Goal: Information Seeking & Learning: Check status

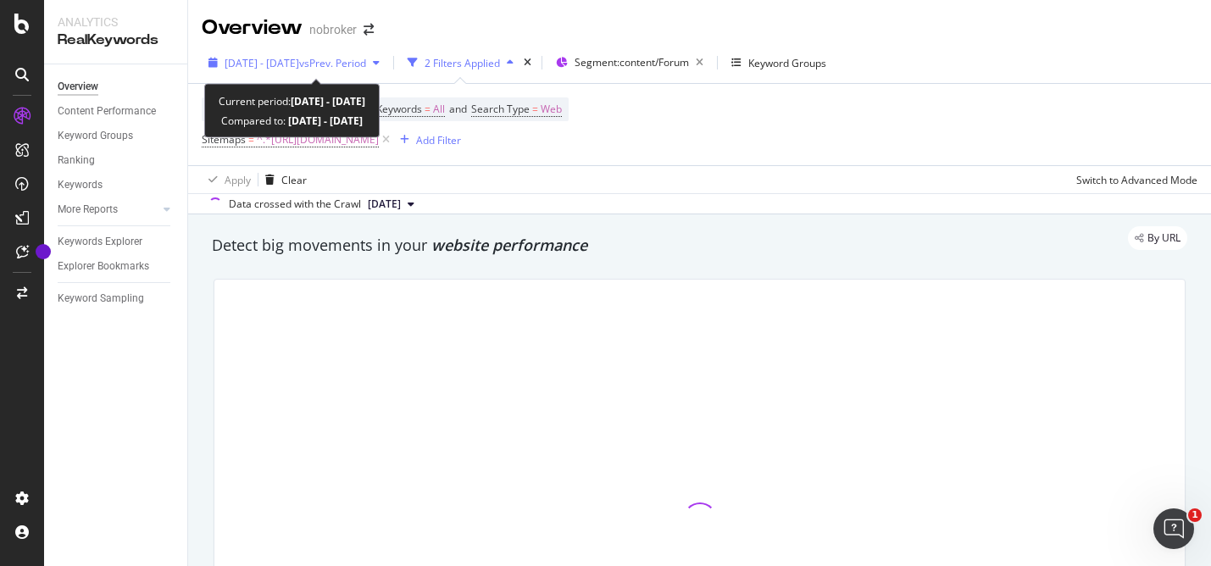
click at [380, 63] on icon "button" at bounding box center [376, 63] width 7 height 10
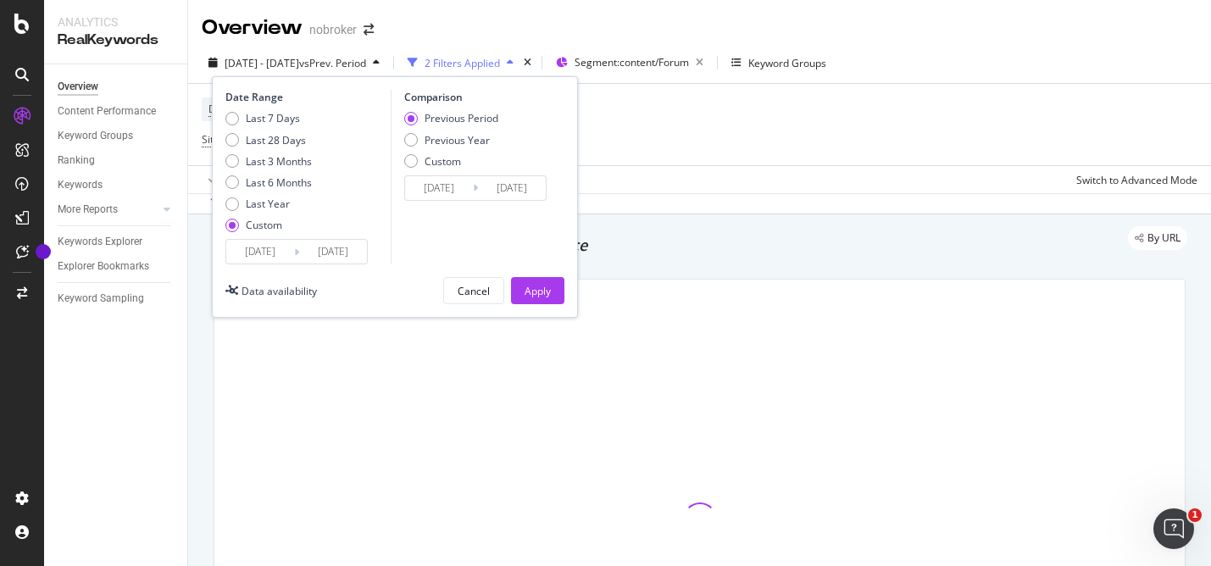
click at [276, 247] on input "2025/04/01" at bounding box center [260, 252] width 68 height 24
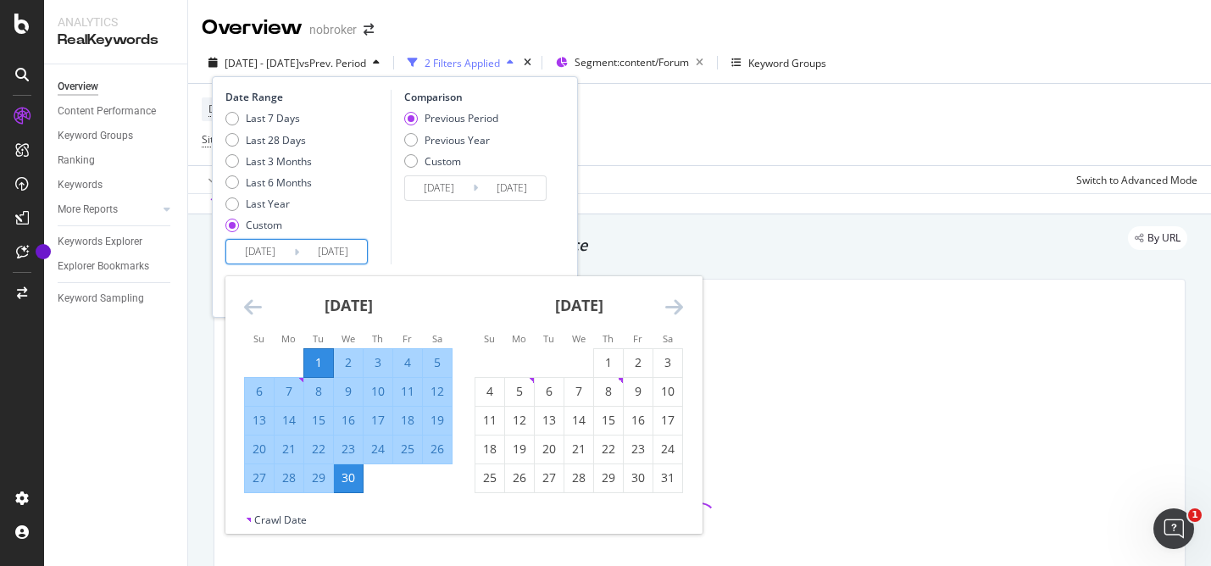
click at [673, 308] on icon "Move forward to switch to the next month." at bounding box center [674, 306] width 18 height 20
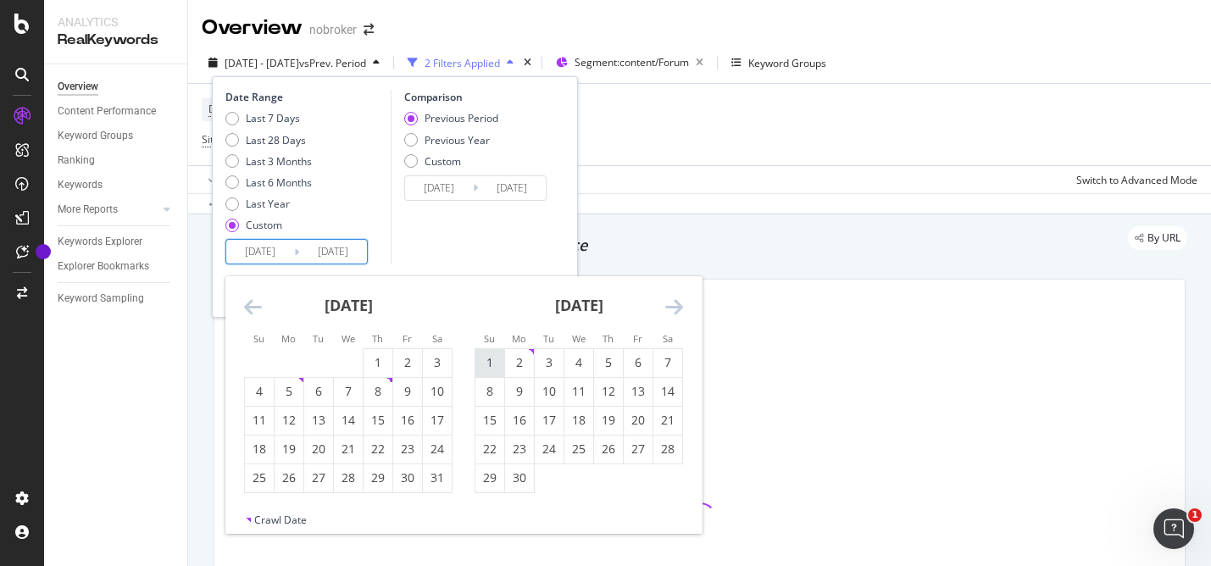
click at [497, 359] on div "1" at bounding box center [489, 362] width 29 height 17
type input "2025/06/01"
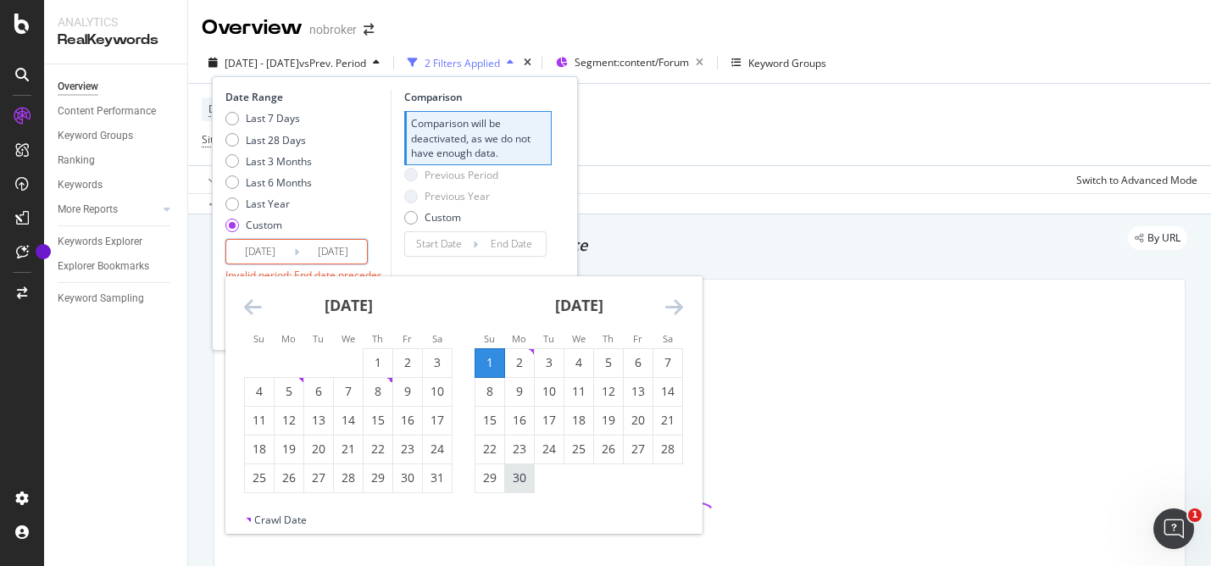
click at [522, 477] on div "30" at bounding box center [519, 477] width 29 height 17
type input "[DATE]"
type input "2025/05/02"
type input "2025/05/31"
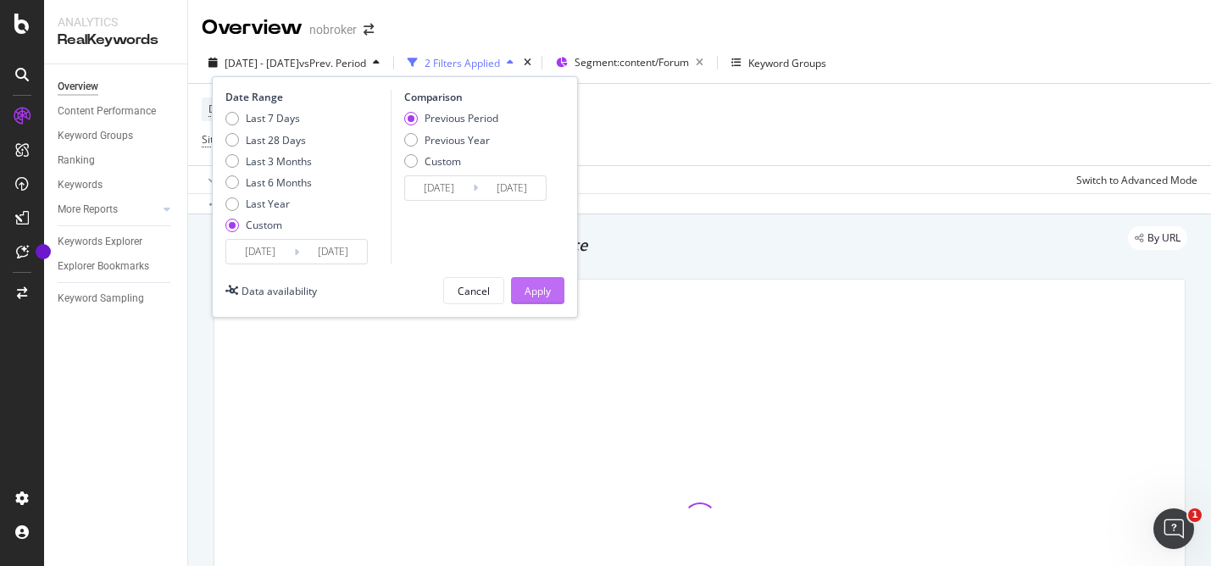
click at [546, 295] on div "Apply" at bounding box center [537, 291] width 26 height 14
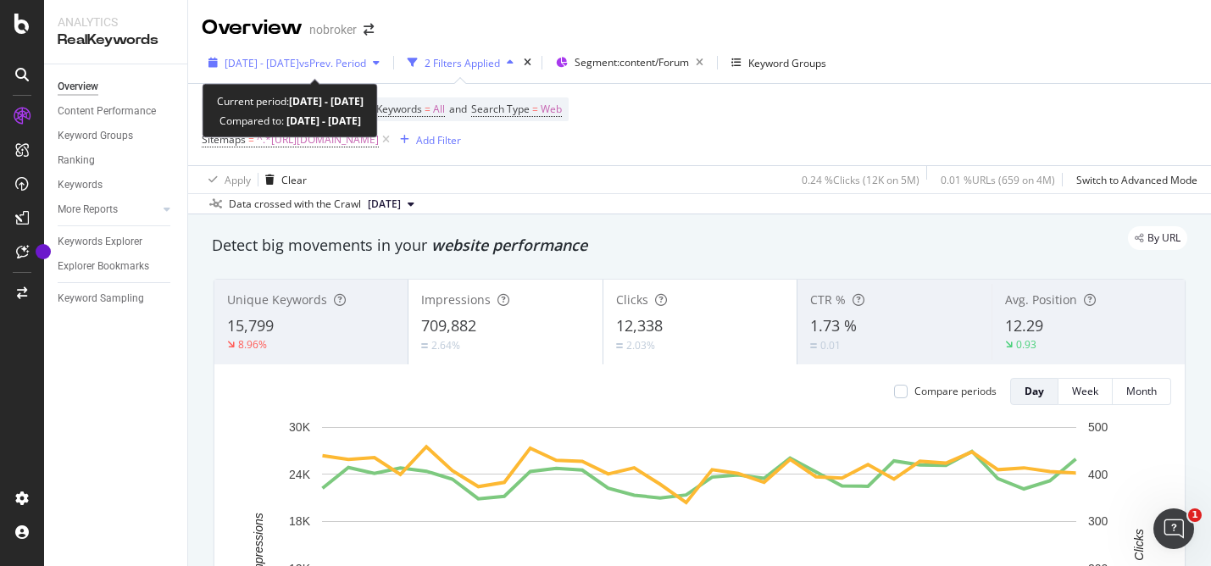
click at [366, 64] on span "vs Prev. Period" at bounding box center [332, 63] width 67 height 14
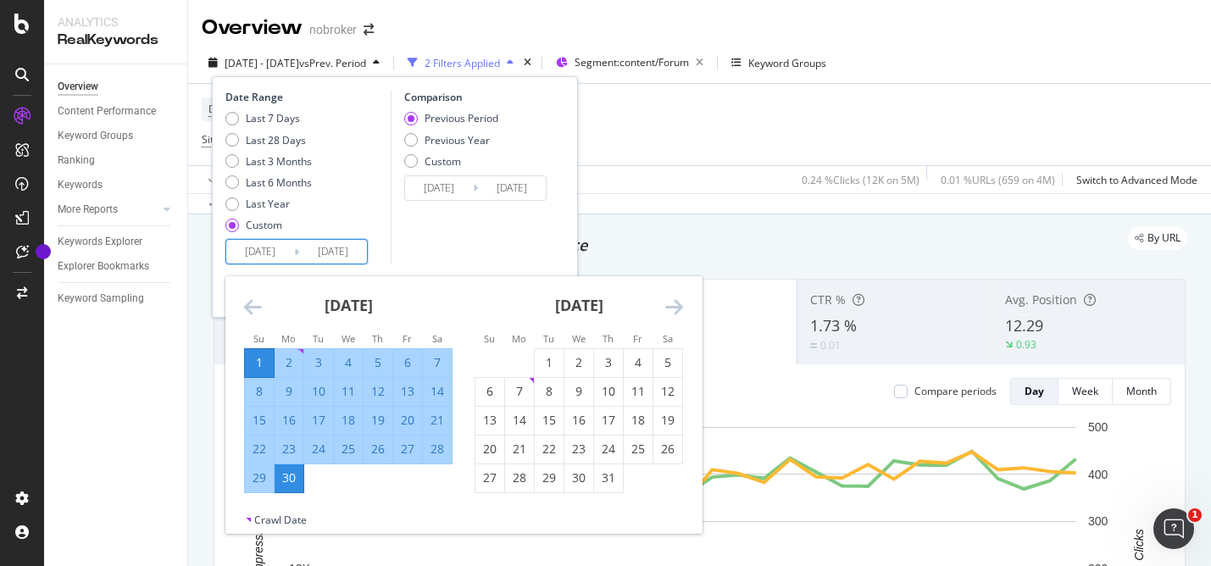
click at [251, 252] on input "2025/06/01" at bounding box center [260, 252] width 68 height 24
click at [546, 365] on div "1" at bounding box center [549, 362] width 29 height 17
type input "[DATE]"
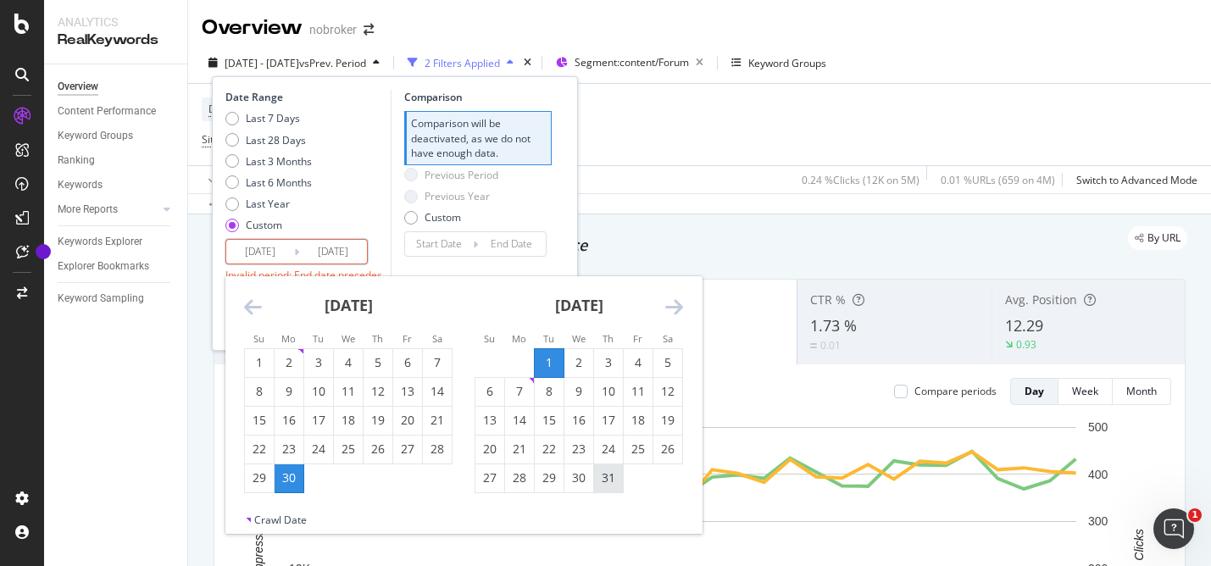
click at [605, 466] on div "31" at bounding box center [608, 478] width 29 height 28
type input "2025/07/31"
type input "2025/05/31"
type input "[DATE]"
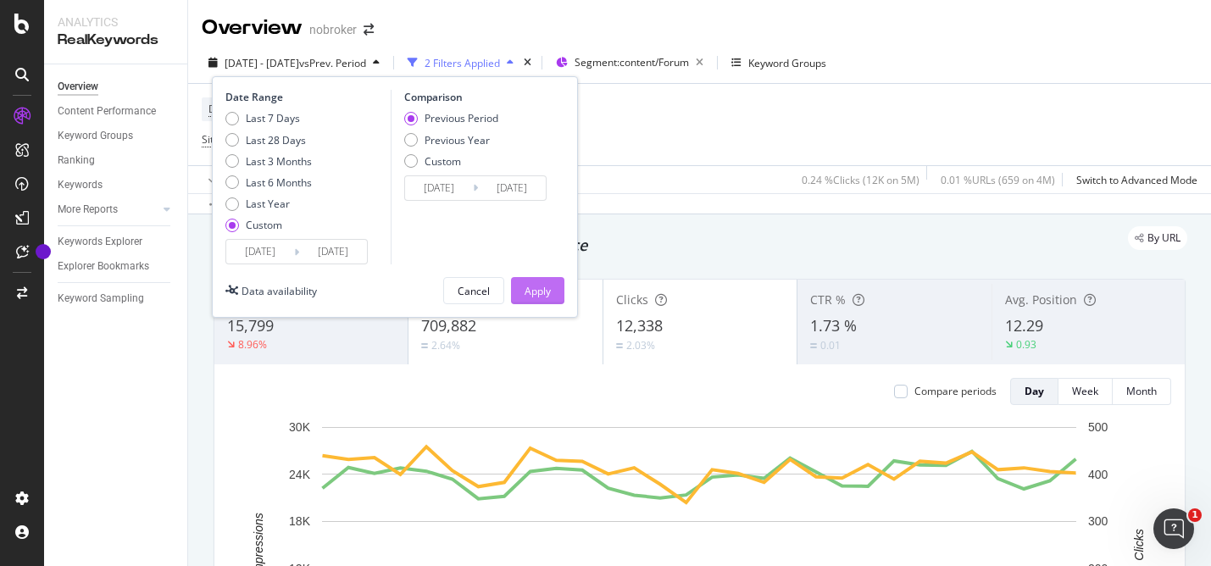
click at [537, 291] on div "Apply" at bounding box center [537, 291] width 26 height 14
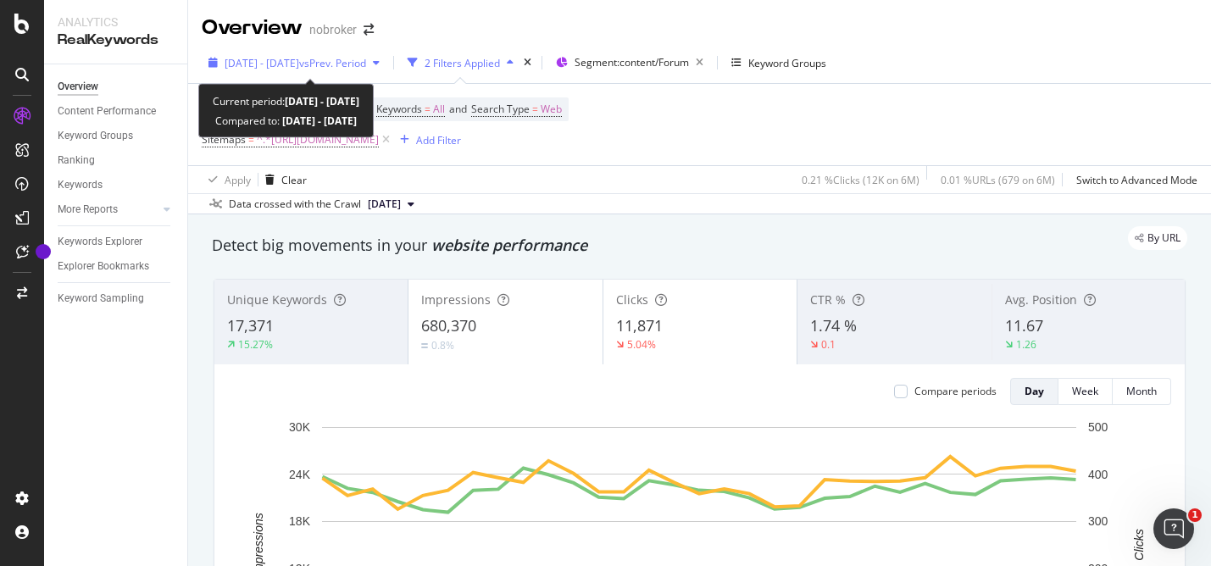
click at [338, 58] on span "vs Prev. Period" at bounding box center [332, 63] width 67 height 14
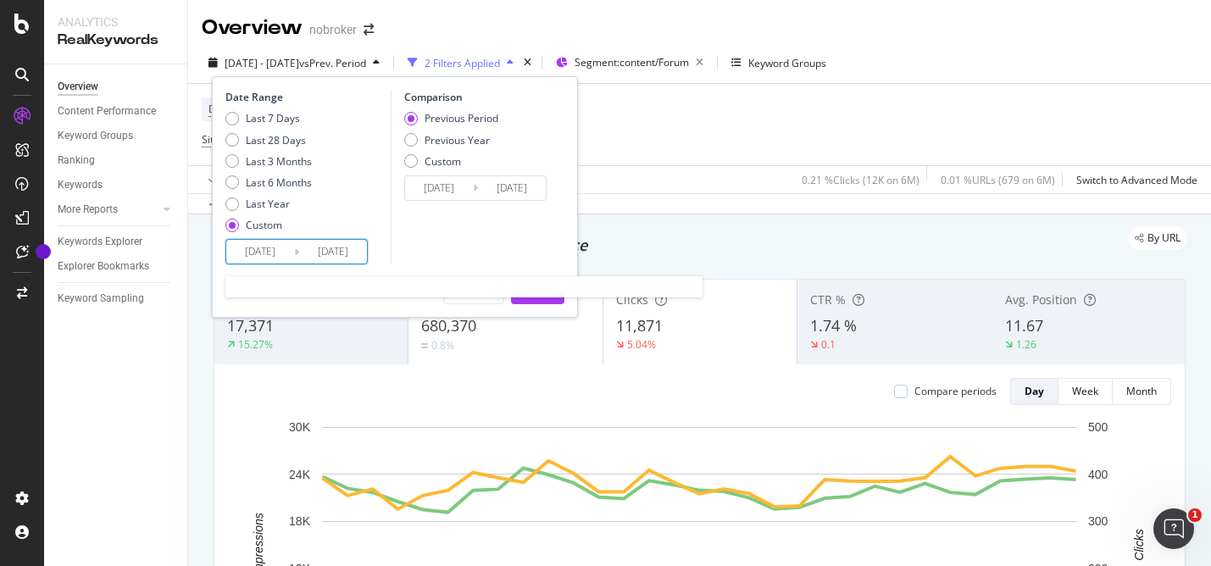
click at [268, 247] on input "[DATE]" at bounding box center [260, 252] width 68 height 24
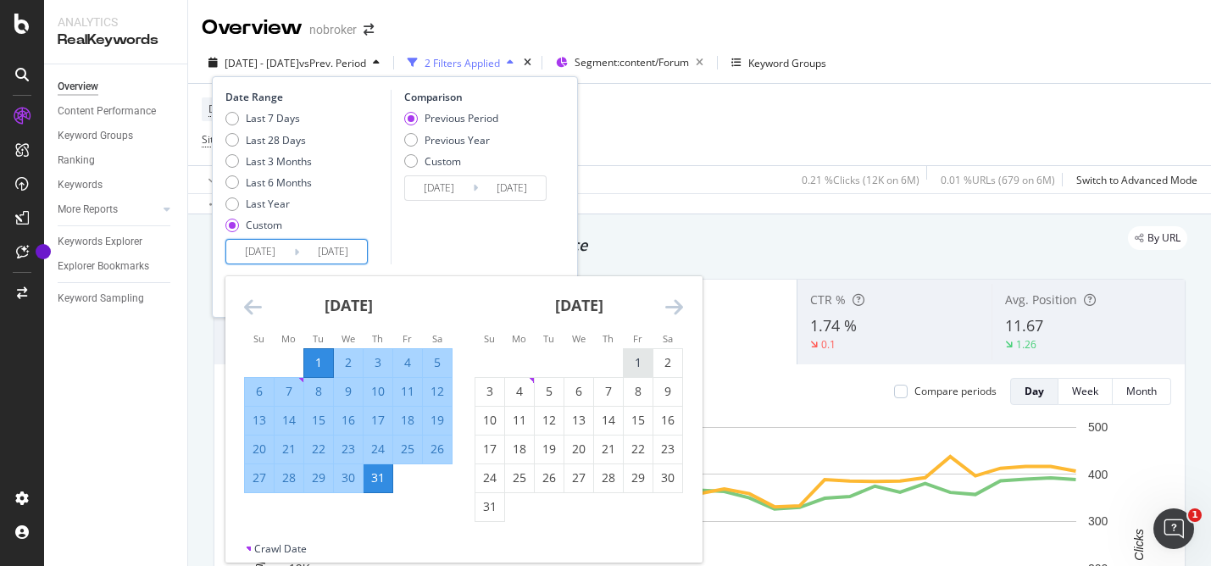
click at [631, 356] on div "1" at bounding box center [637, 362] width 29 height 17
type input "2025/08/01"
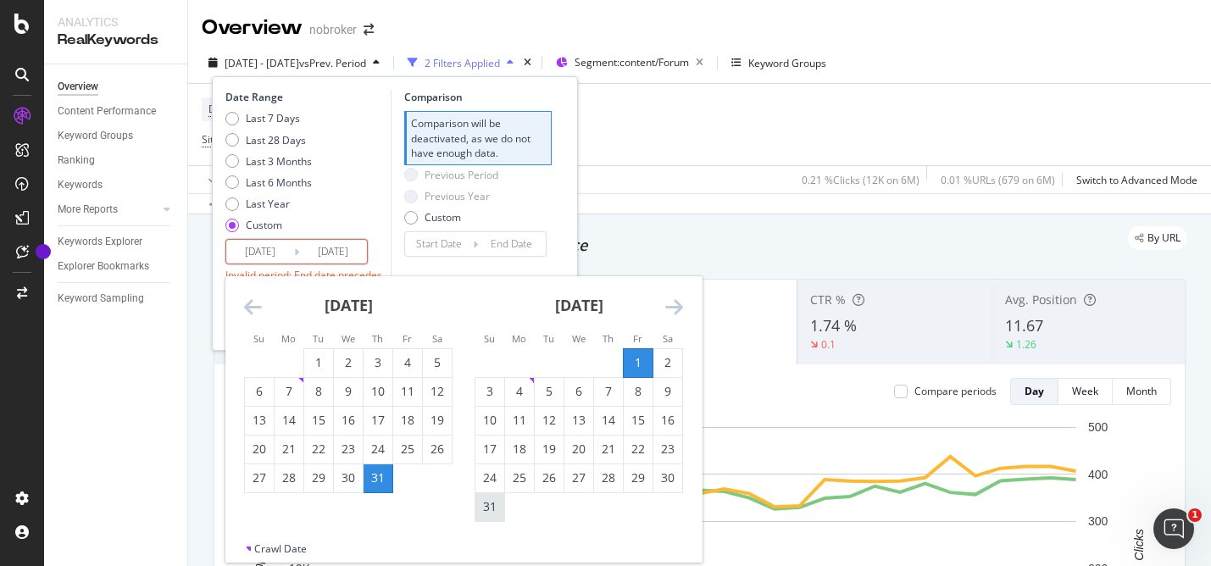
click at [491, 503] on div "31" at bounding box center [489, 506] width 29 height 17
type input "2025/08/31"
type input "[DATE]"
type input "2025/07/31"
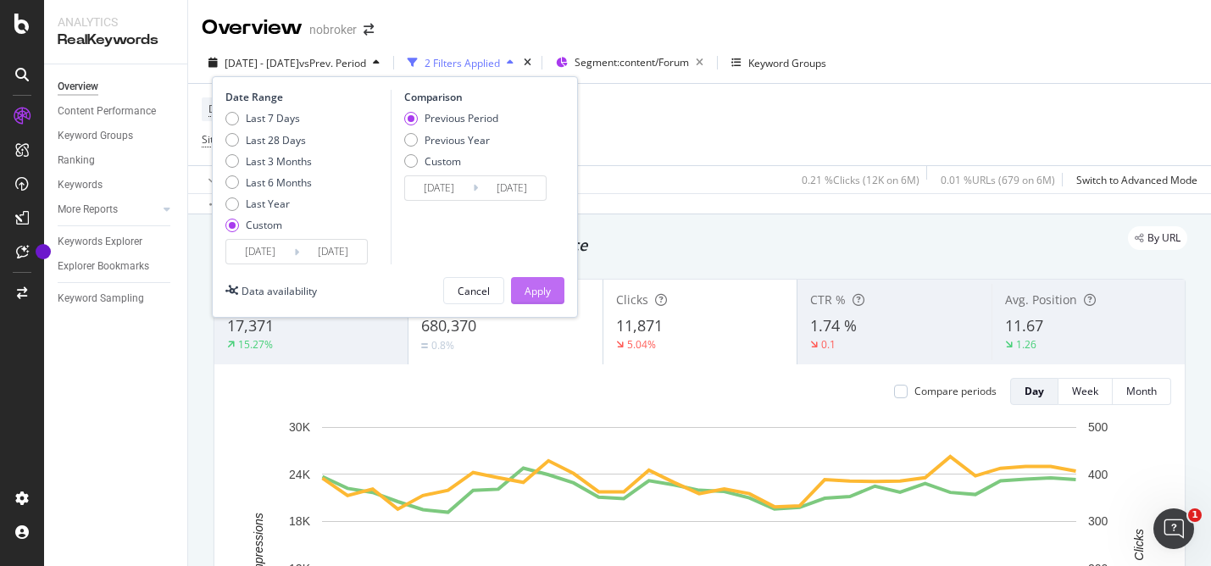
click at [546, 285] on div "Apply" at bounding box center [537, 291] width 26 height 14
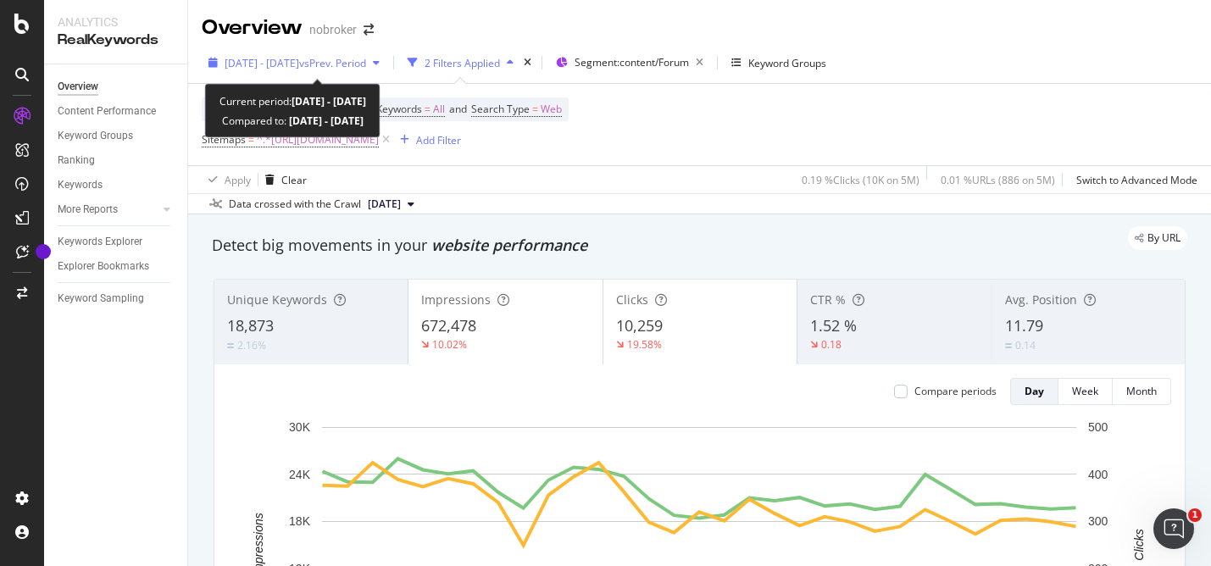
click at [358, 59] on span "vs Prev. Period" at bounding box center [332, 63] width 67 height 14
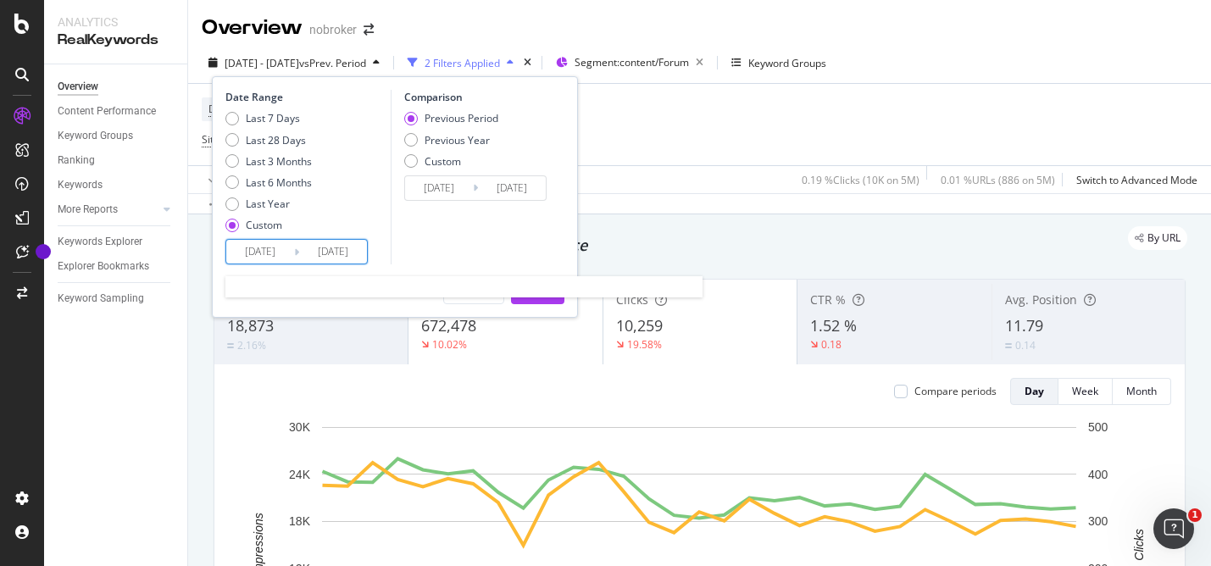
click at [255, 248] on input "2025/08/01" at bounding box center [260, 252] width 68 height 24
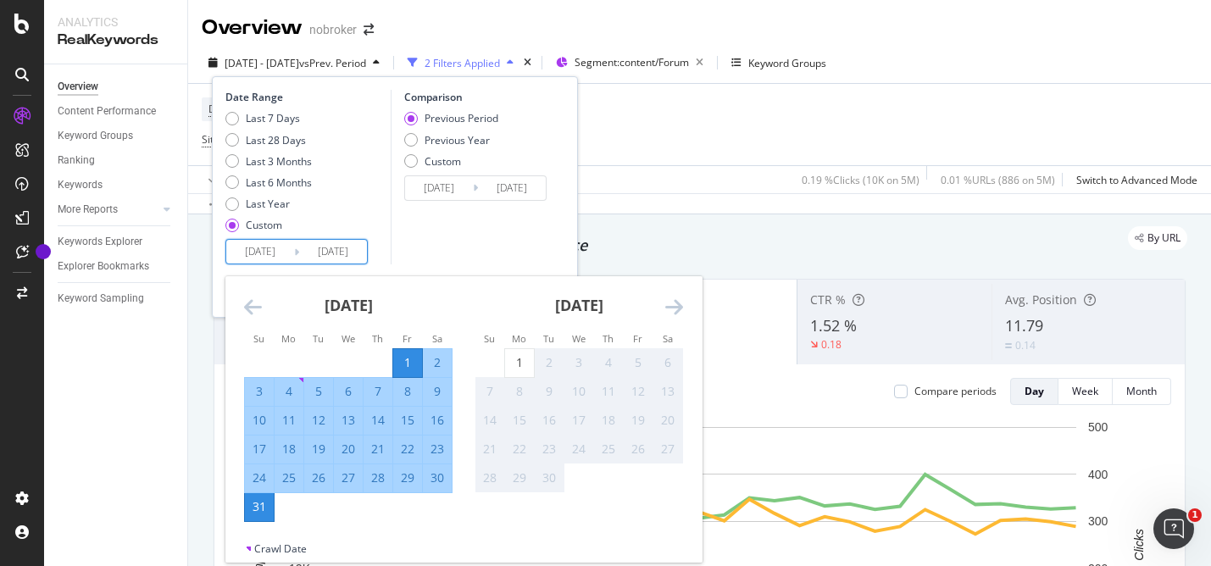
click at [380, 479] on div "28" at bounding box center [377, 477] width 29 height 17
type input "2025/08/28"
type input "2025/08/24"
type input "2025/08/27"
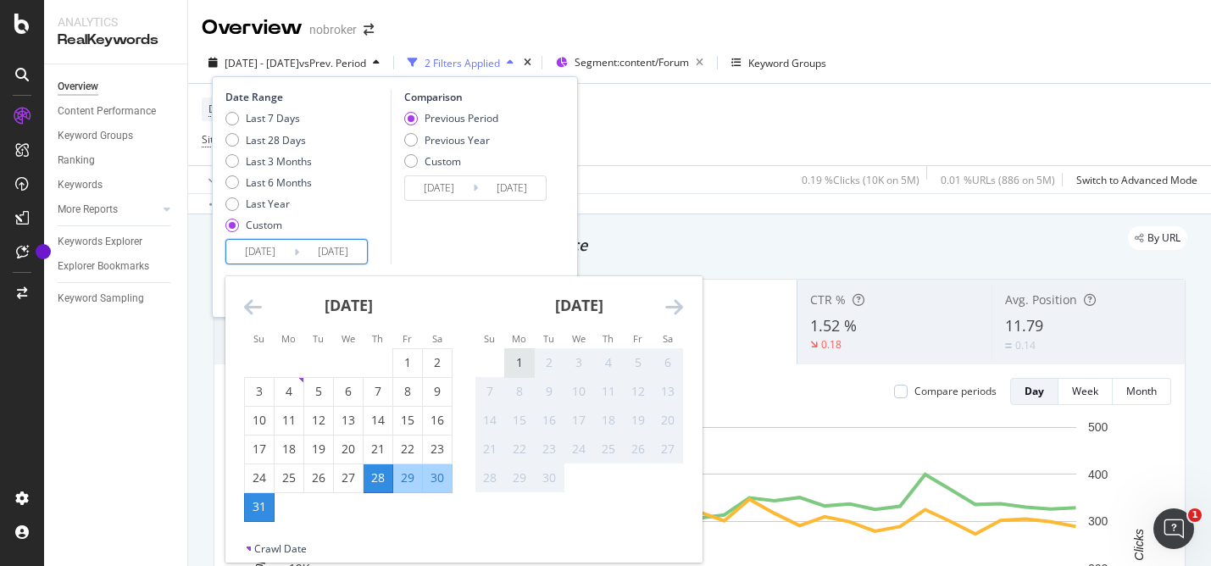
click at [518, 354] on div "1" at bounding box center [519, 362] width 29 height 17
type input "[DATE]"
type input "2025/08/23"
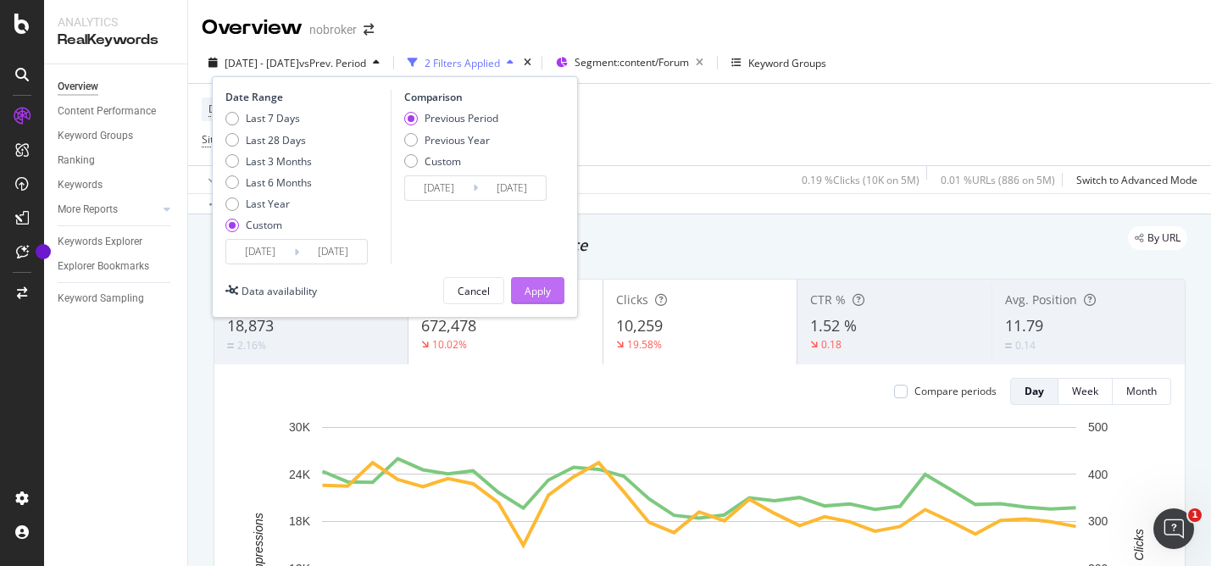
click at [535, 292] on div "Apply" at bounding box center [537, 291] width 26 height 14
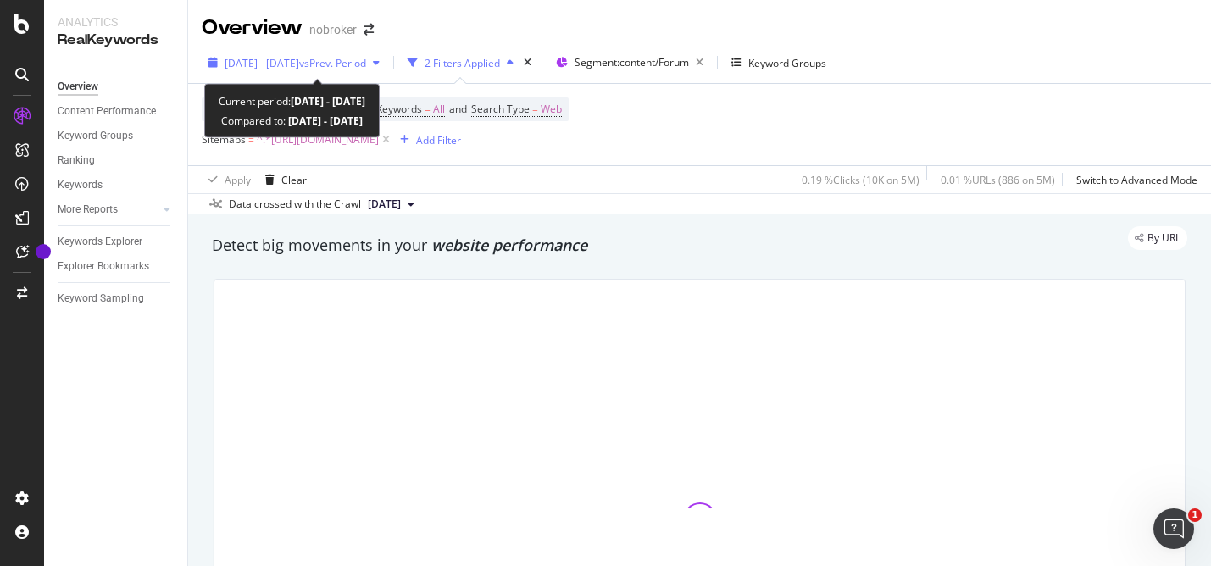
click at [380, 59] on icon "button" at bounding box center [376, 63] width 7 height 10
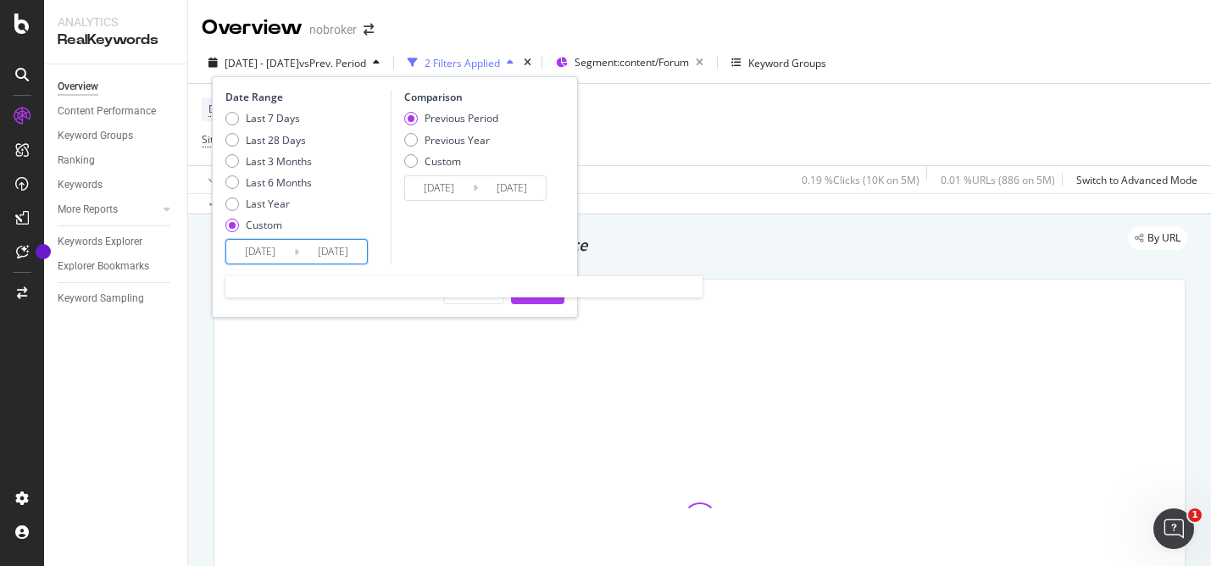
click at [256, 253] on input "2025/08/28" at bounding box center [260, 252] width 68 height 24
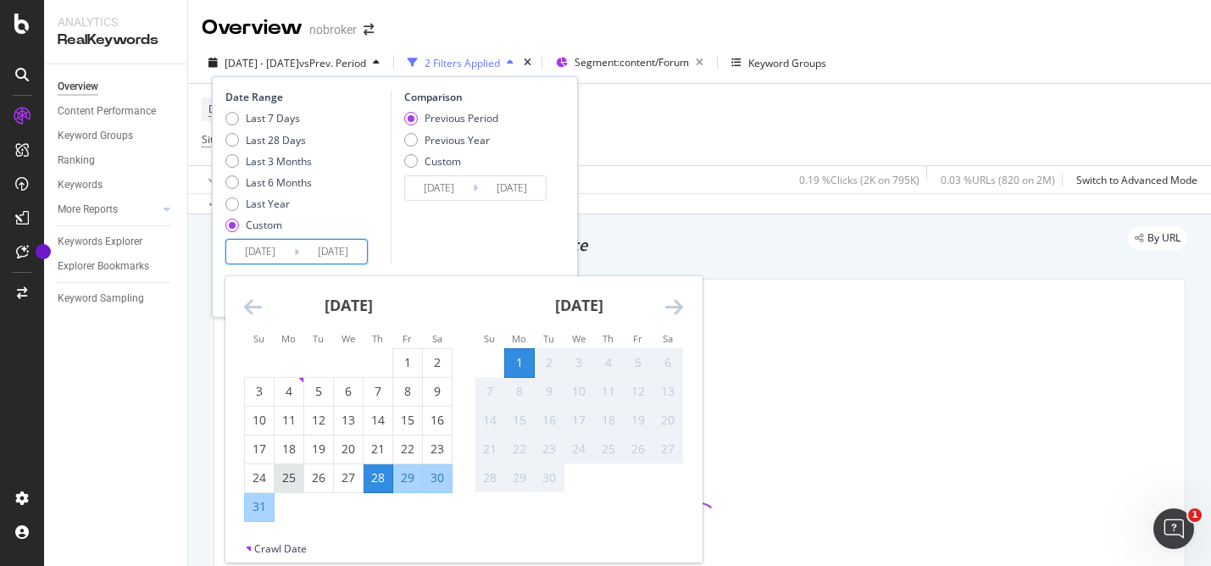
click at [293, 483] on div "25" at bounding box center [288, 477] width 29 height 17
type input "2025/08/25"
type input "2025/08/17"
type input "2025/08/24"
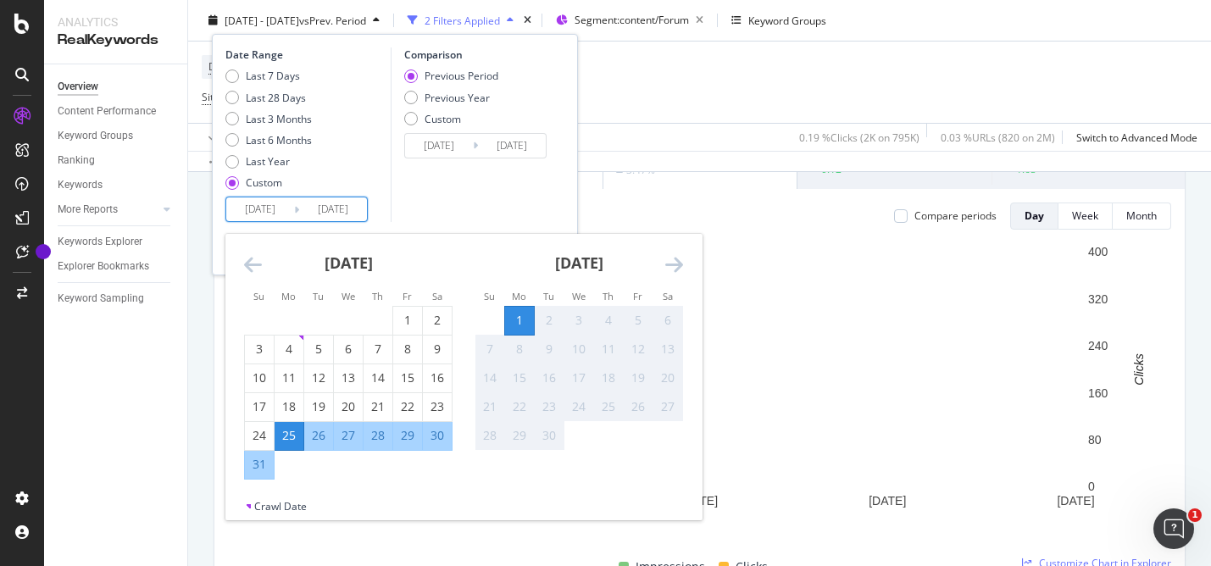
scroll to position [357, 0]
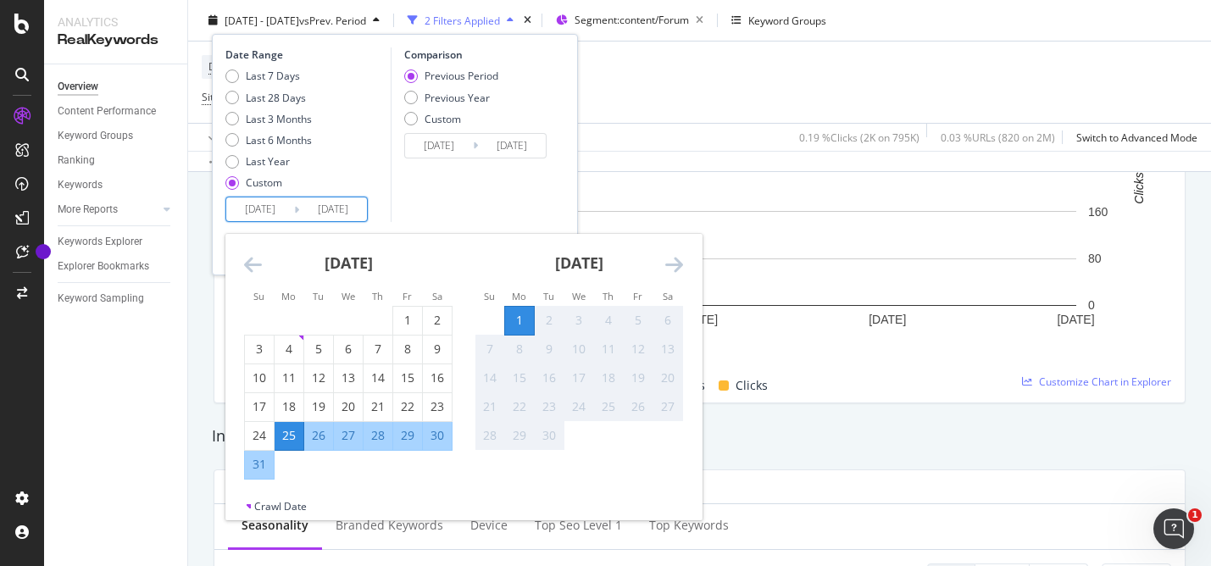
click at [523, 322] on div "1" at bounding box center [519, 320] width 29 height 17
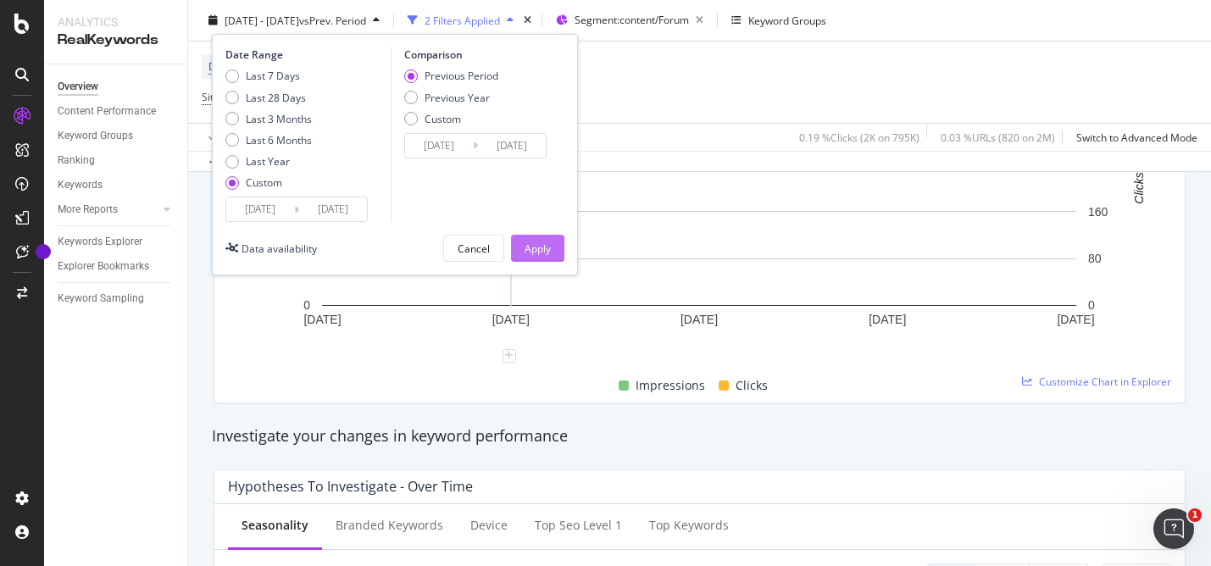
click at [535, 236] on div "Apply" at bounding box center [537, 247] width 26 height 25
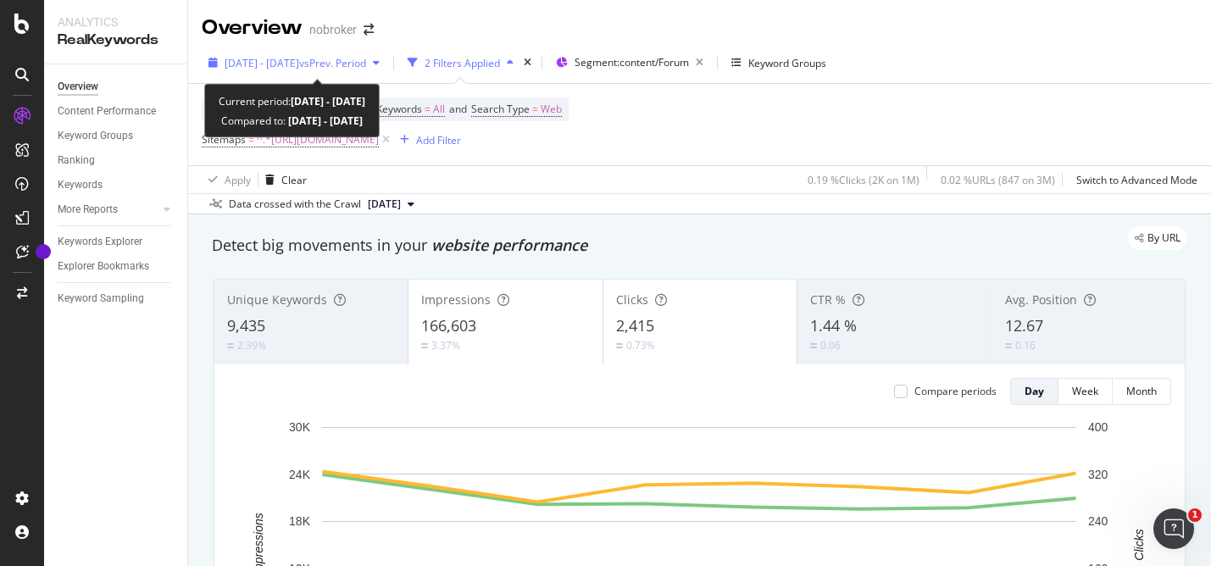
click at [366, 68] on span "vs Prev. Period" at bounding box center [332, 63] width 67 height 14
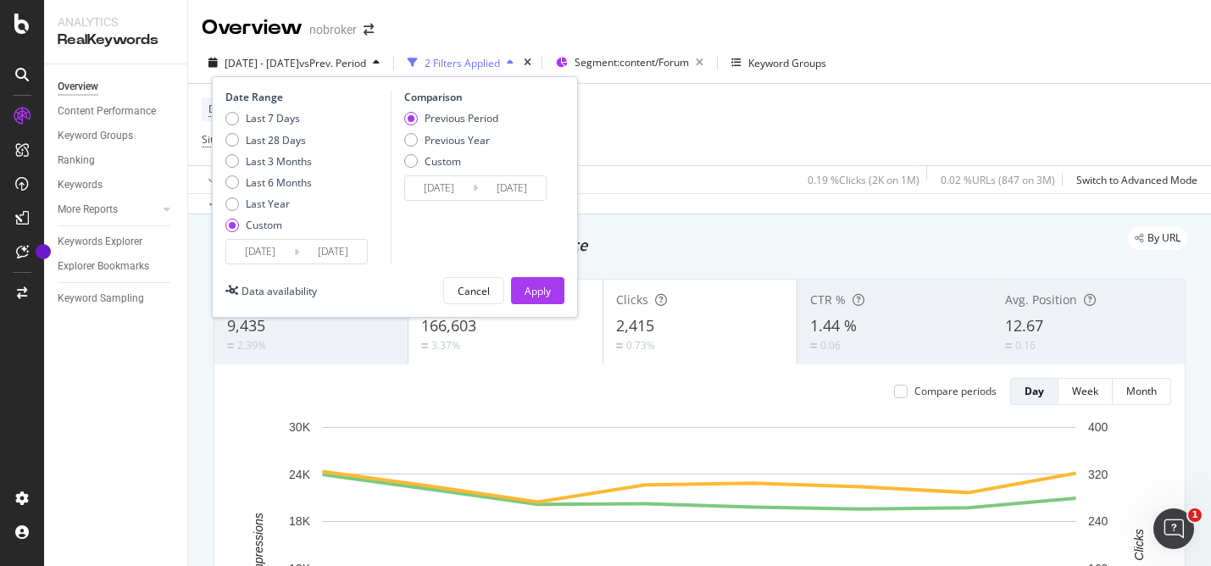
drag, startPoint x: 241, startPoint y: 269, endPoint x: 241, endPoint y: 259, distance: 10.2
click at [241, 264] on div "Date Range Last 7 Days Last 28 Days Last 3 Months Last 6 Months Last Year Custo…" at bounding box center [395, 196] width 366 height 241
click at [241, 259] on input "2025/08/25" at bounding box center [260, 252] width 68 height 24
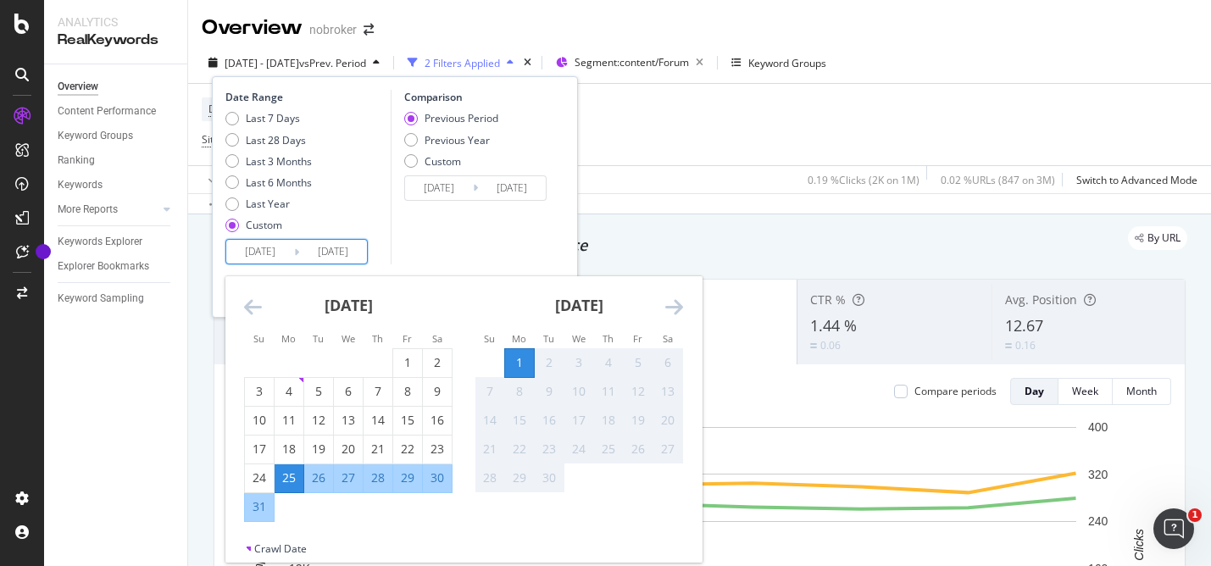
click at [251, 312] on icon "Move backward to switch to the previous month." at bounding box center [253, 306] width 18 height 20
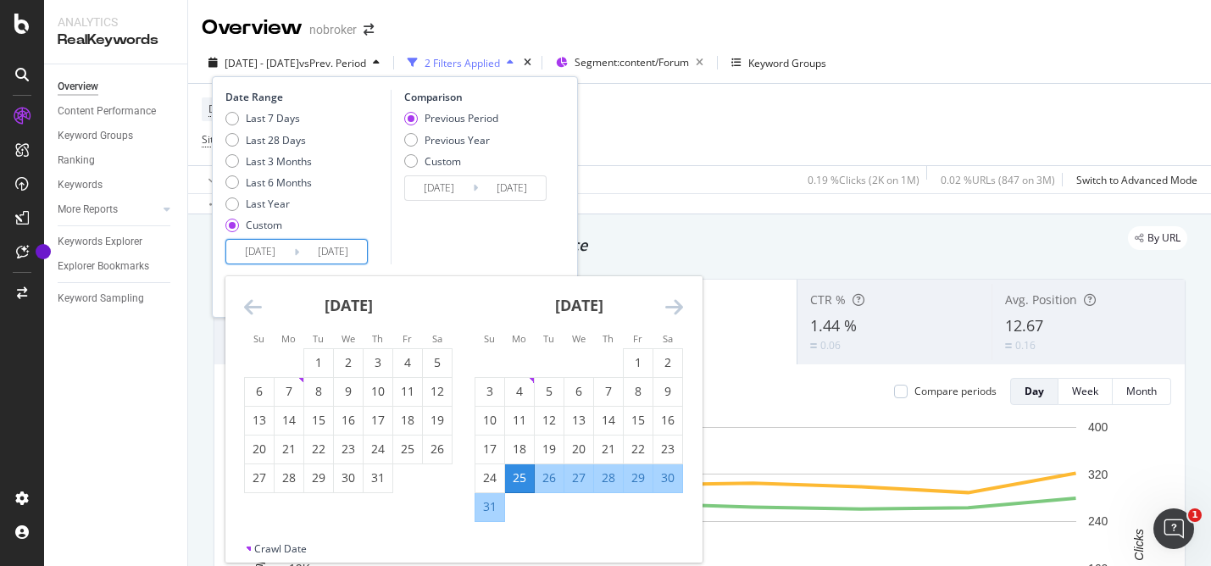
click at [251, 312] on icon "Move backward to switch to the previous month." at bounding box center [253, 306] width 18 height 20
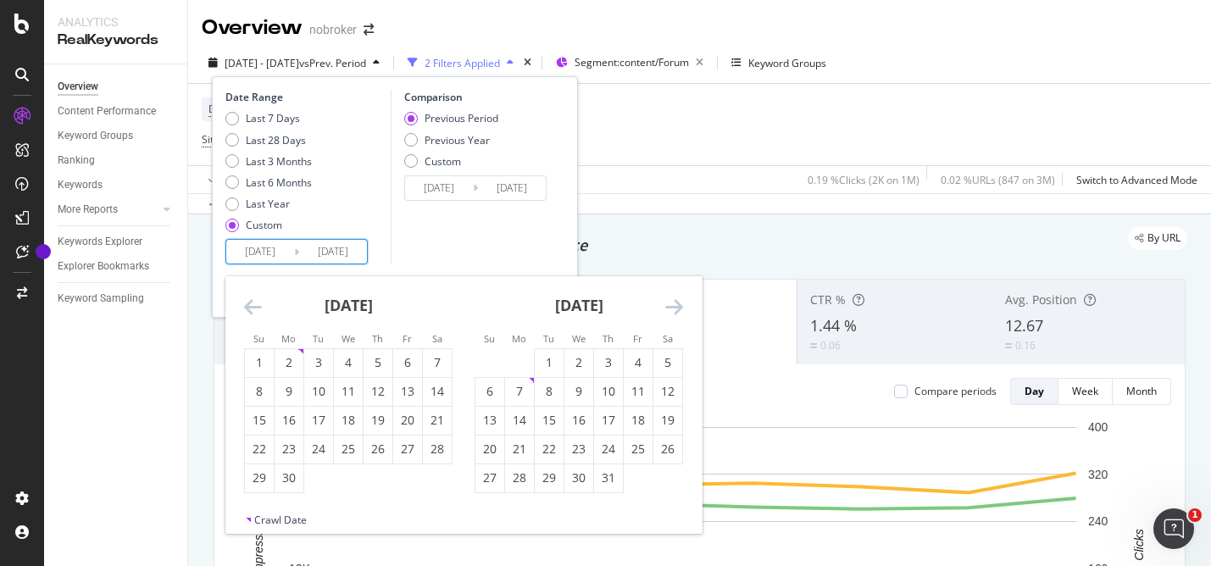
click at [251, 312] on icon "Move backward to switch to the previous month." at bounding box center [253, 306] width 18 height 20
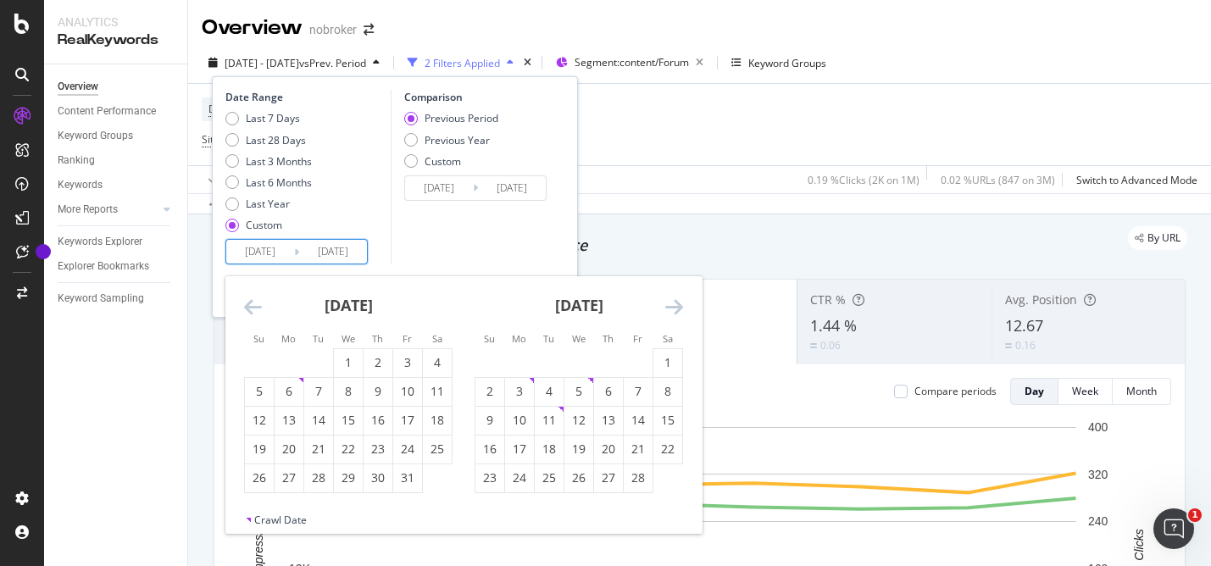
click at [251, 312] on icon "Move backward to switch to the previous month." at bounding box center [253, 306] width 18 height 20
click at [310, 363] on div "1" at bounding box center [318, 362] width 29 height 17
type input "2024/10/01"
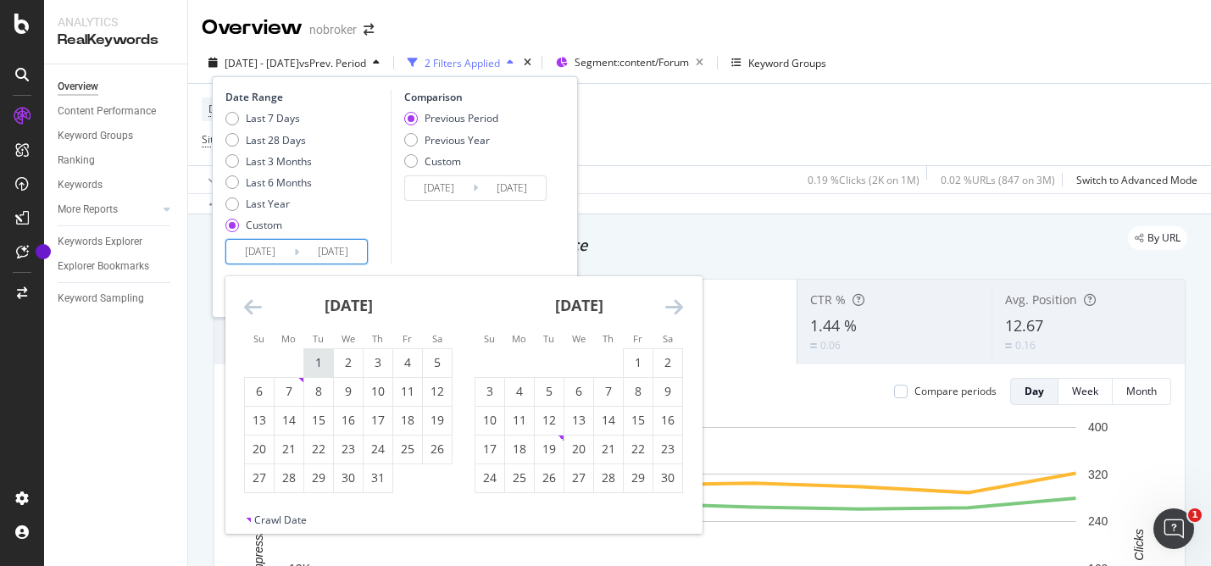
type input "2023/10/31"
type input "2024/09/30"
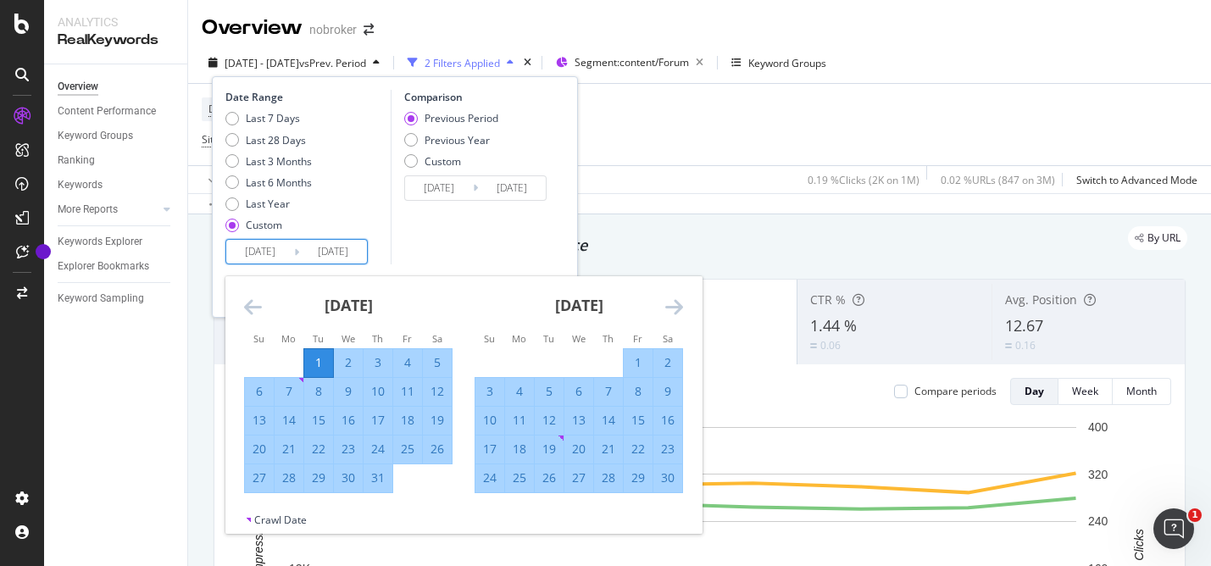
click at [673, 305] on icon "Move forward to switch to the next month." at bounding box center [674, 306] width 18 height 20
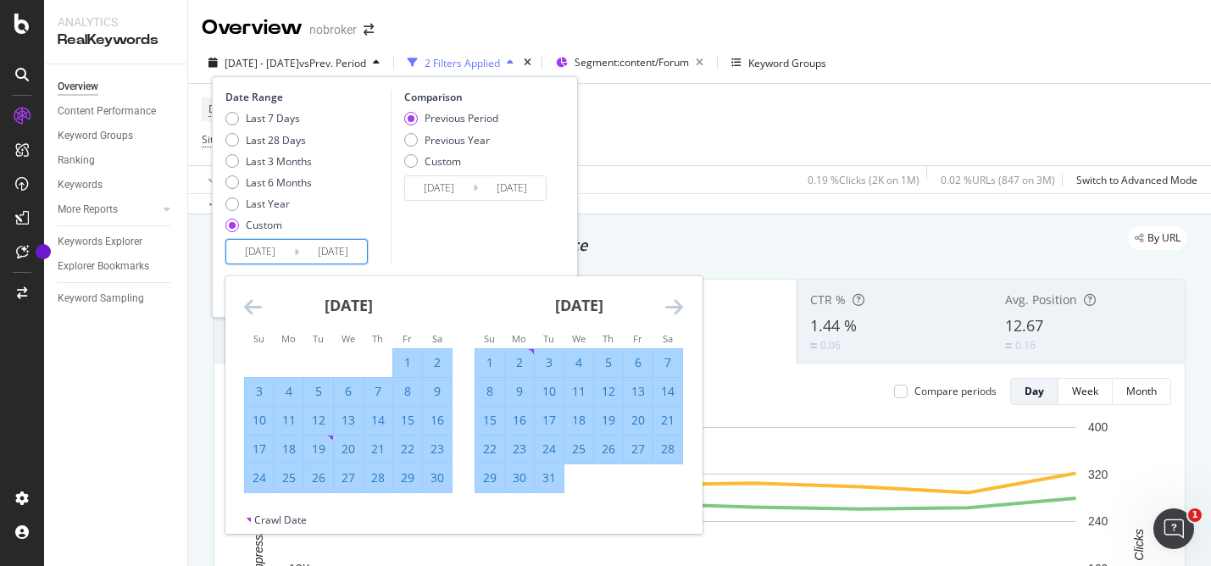
click at [546, 479] on div "31" at bounding box center [549, 477] width 29 height 17
type input "[DATE]"
type input "2024/07/01"
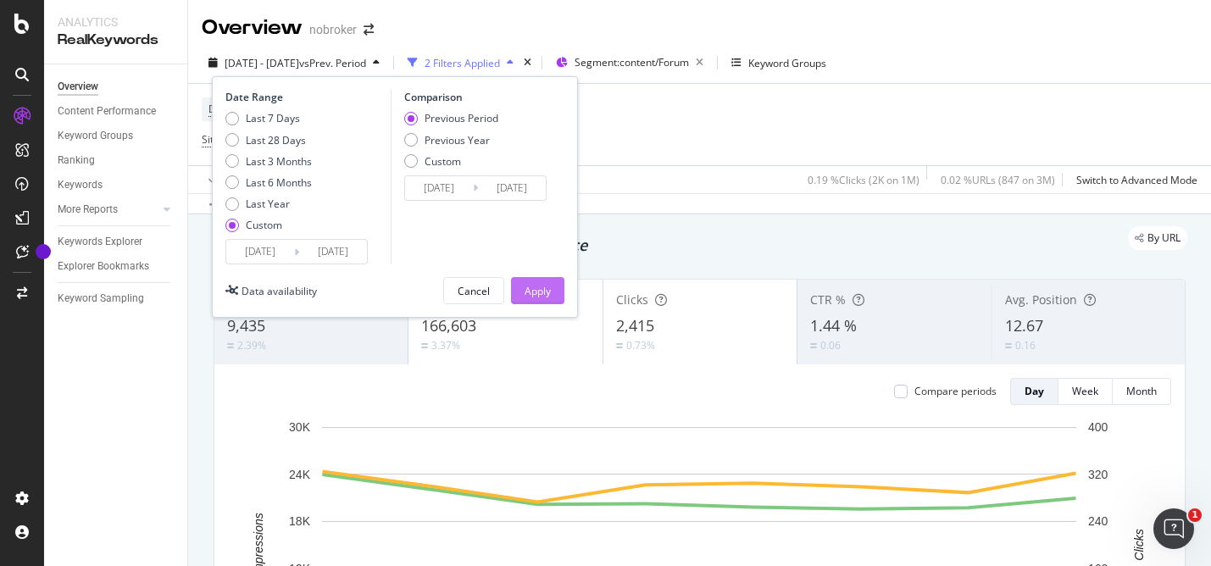
click at [538, 285] on div "Apply" at bounding box center [537, 291] width 26 height 14
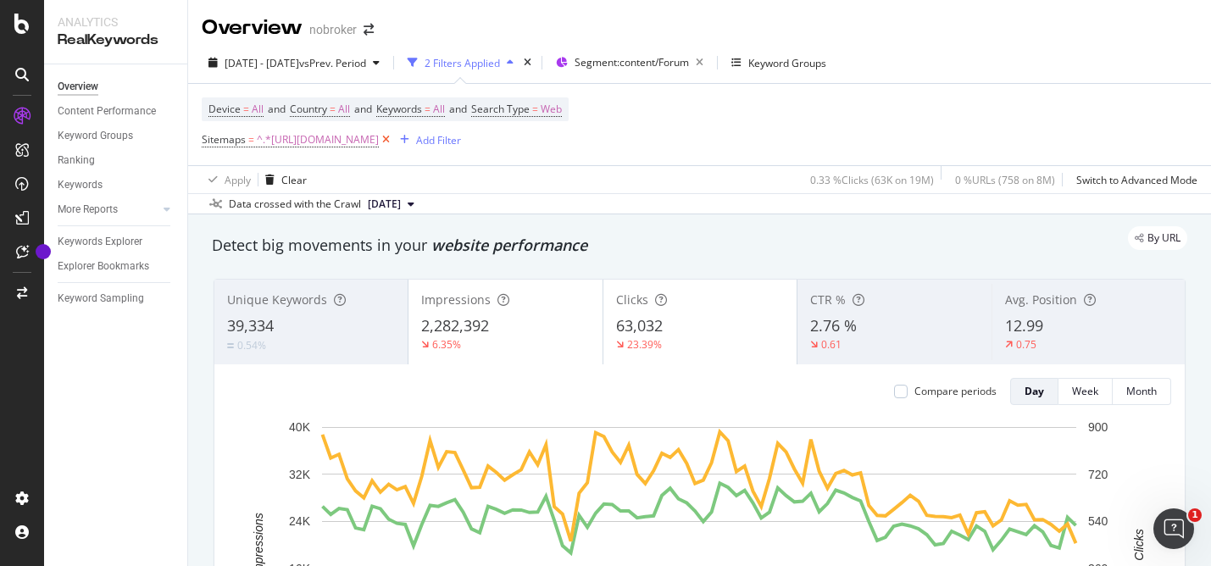
click at [393, 140] on icon at bounding box center [386, 139] width 14 height 17
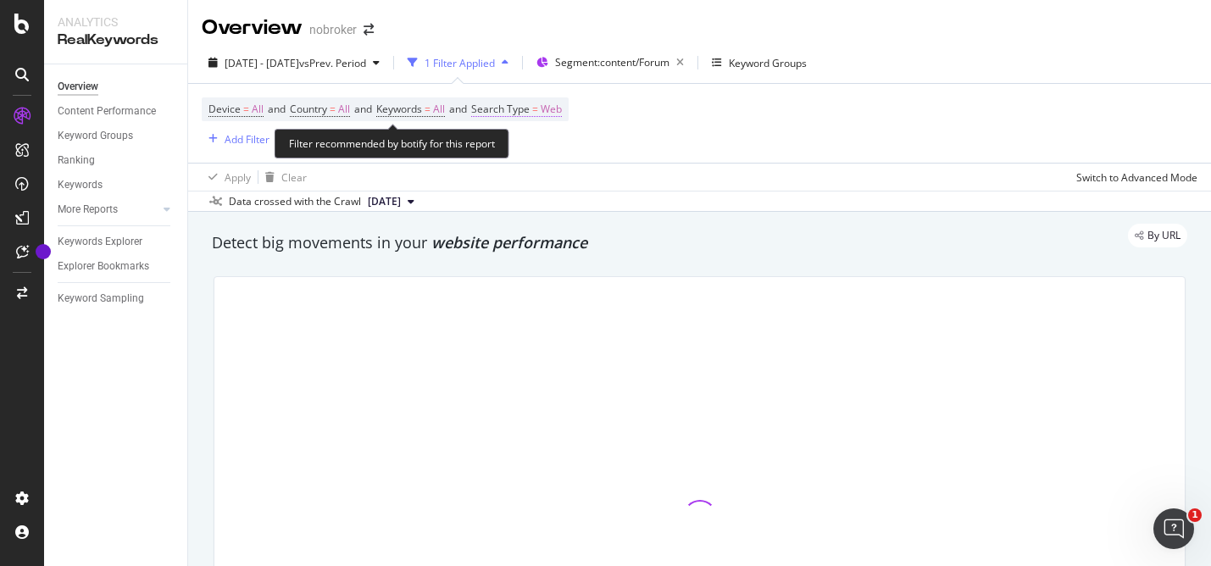
click at [562, 114] on span "Web" at bounding box center [550, 109] width 21 height 24
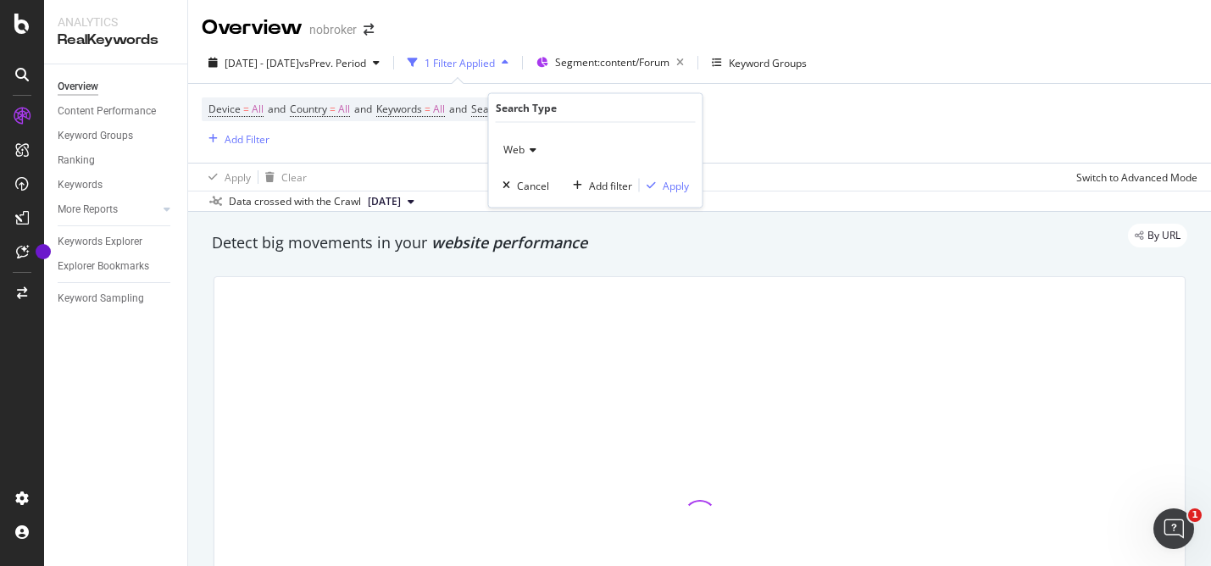
click at [538, 149] on div "Web" at bounding box center [595, 149] width 186 height 27
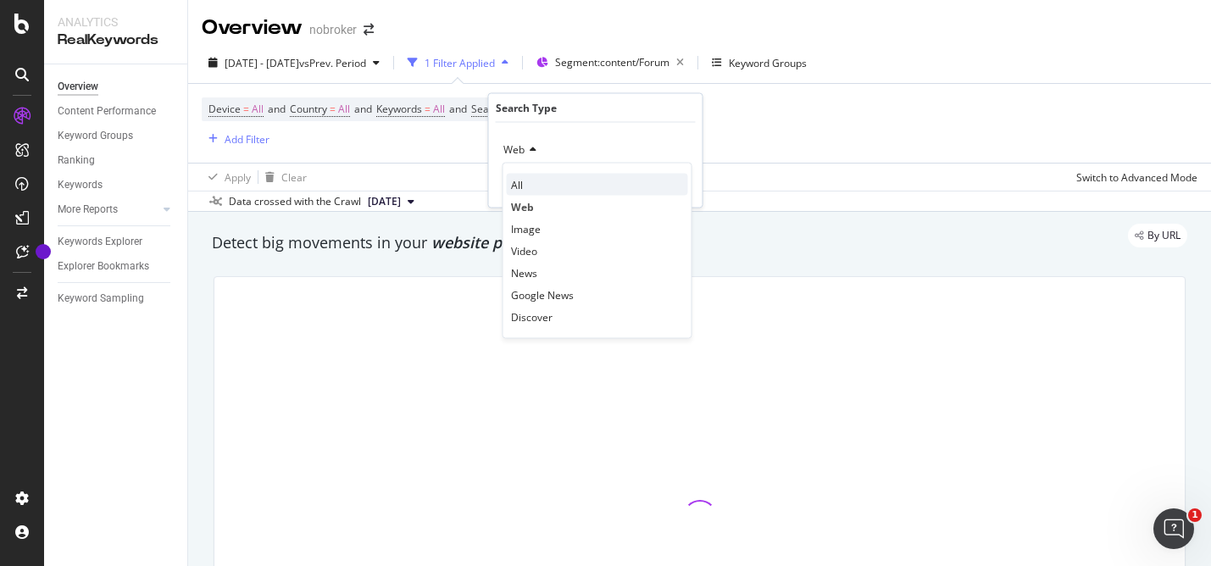
click at [525, 190] on div "All" at bounding box center [597, 185] width 181 height 22
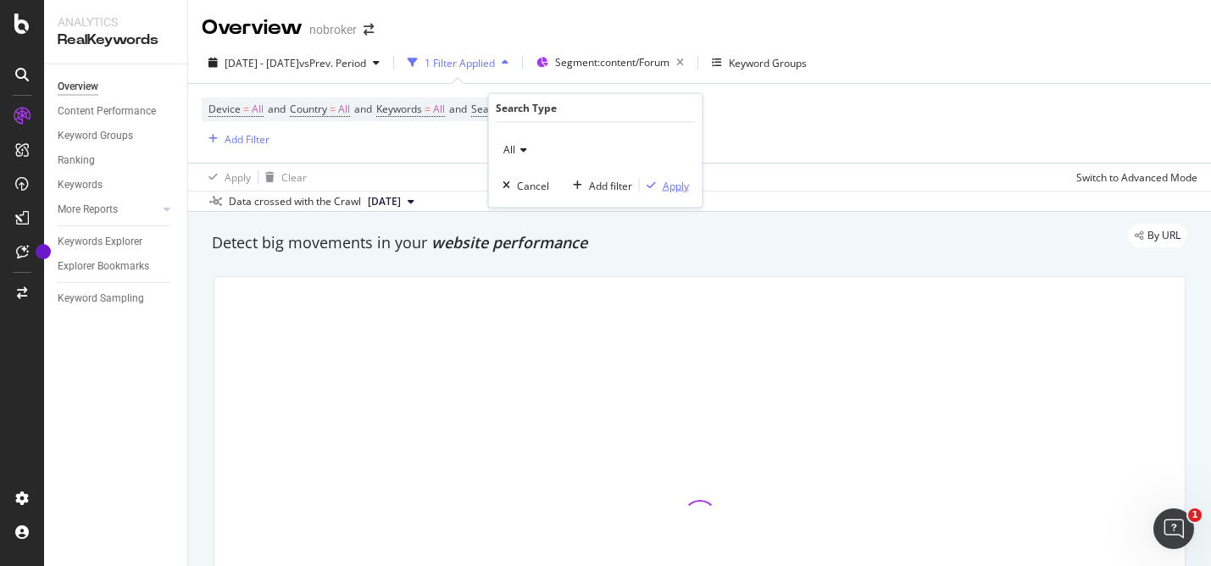
click at [677, 183] on div "Apply" at bounding box center [675, 185] width 26 height 14
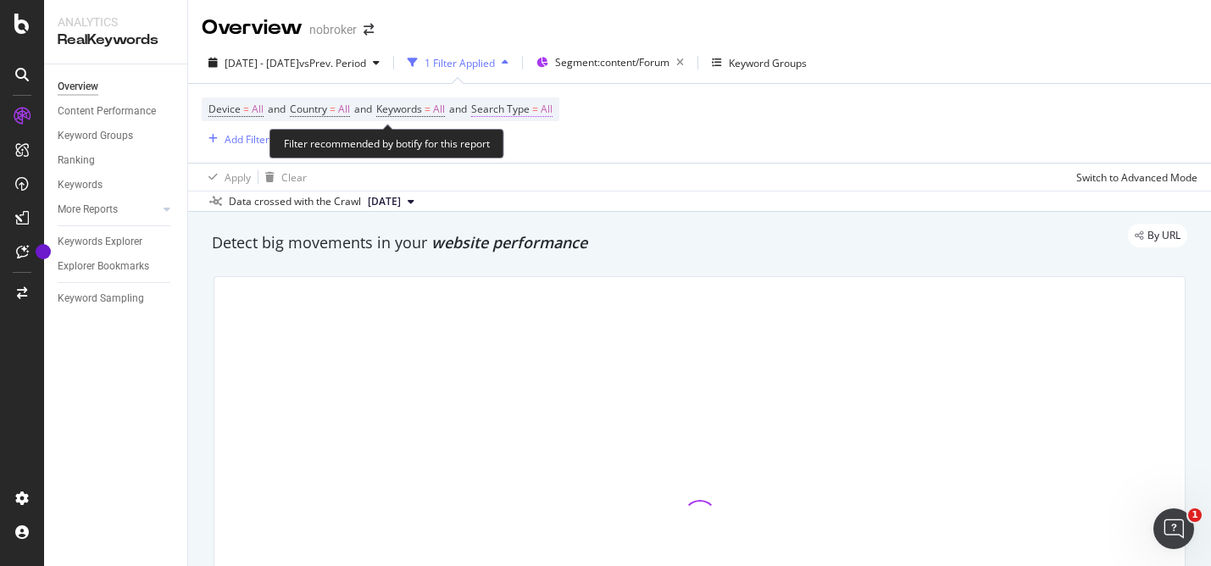
click at [552, 111] on span "All" at bounding box center [546, 109] width 12 height 24
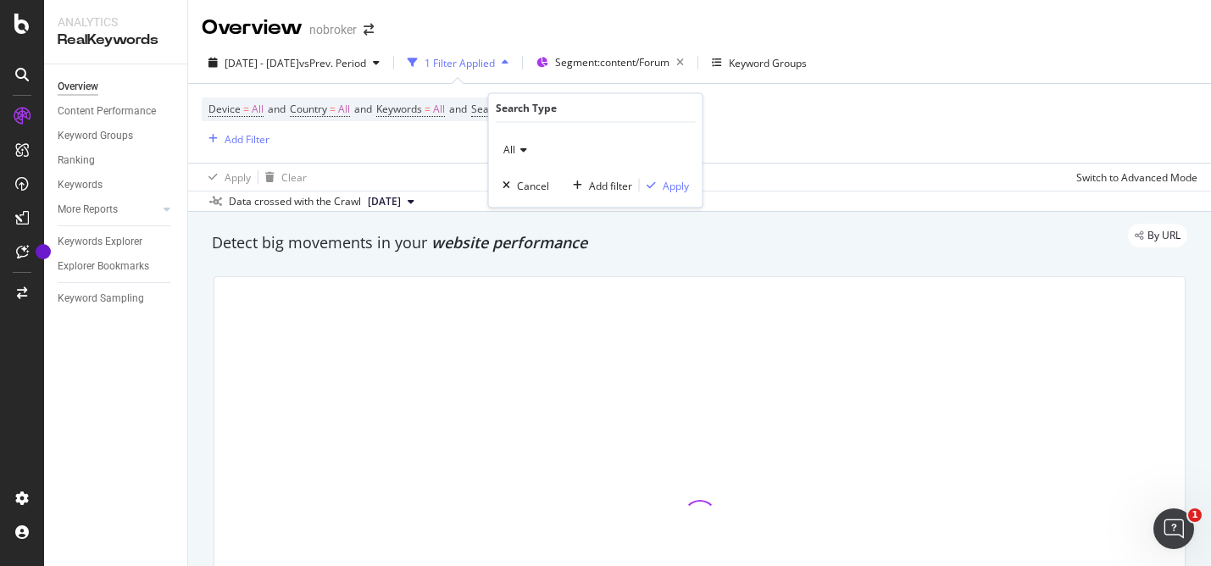
click at [520, 148] on icon at bounding box center [521, 150] width 12 height 10
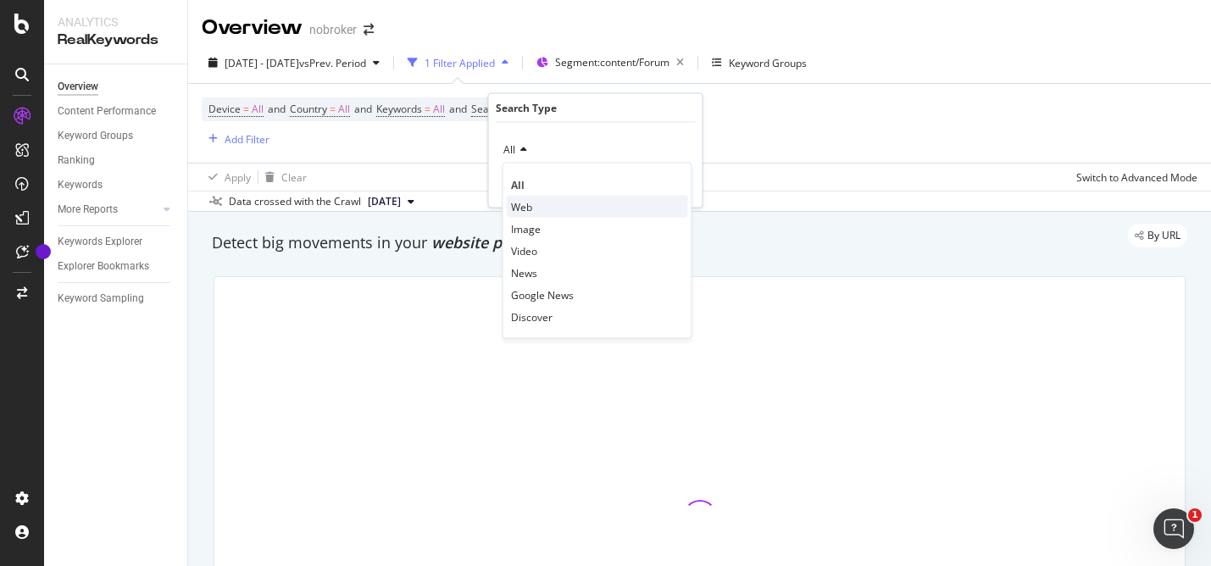
click at [521, 204] on span "Web" at bounding box center [521, 206] width 21 height 14
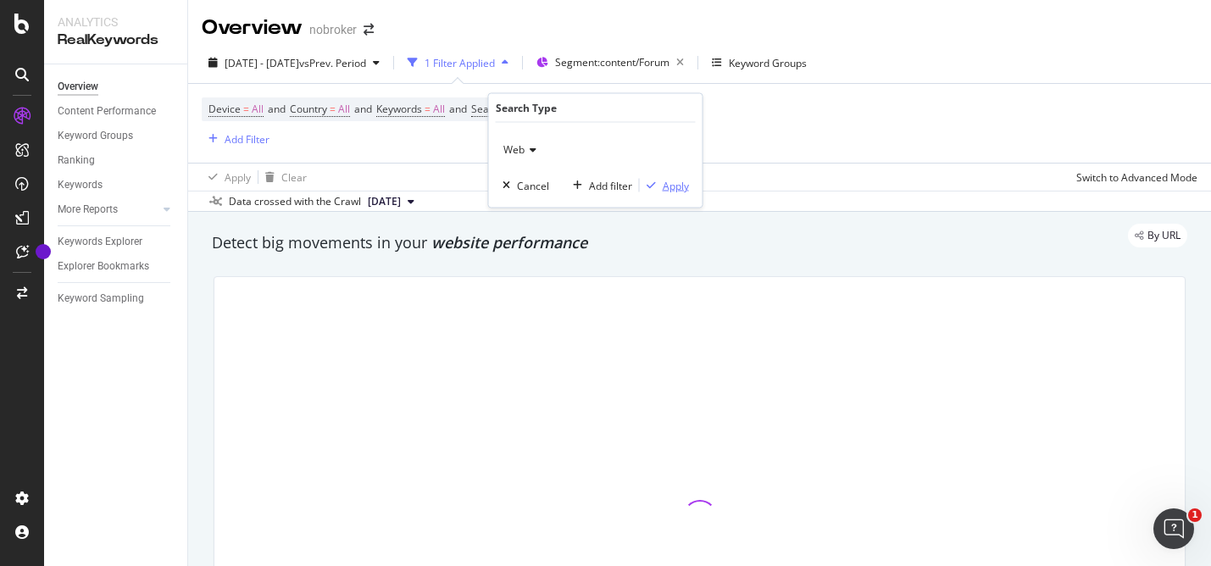
click at [671, 184] on div "Apply" at bounding box center [675, 185] width 26 height 14
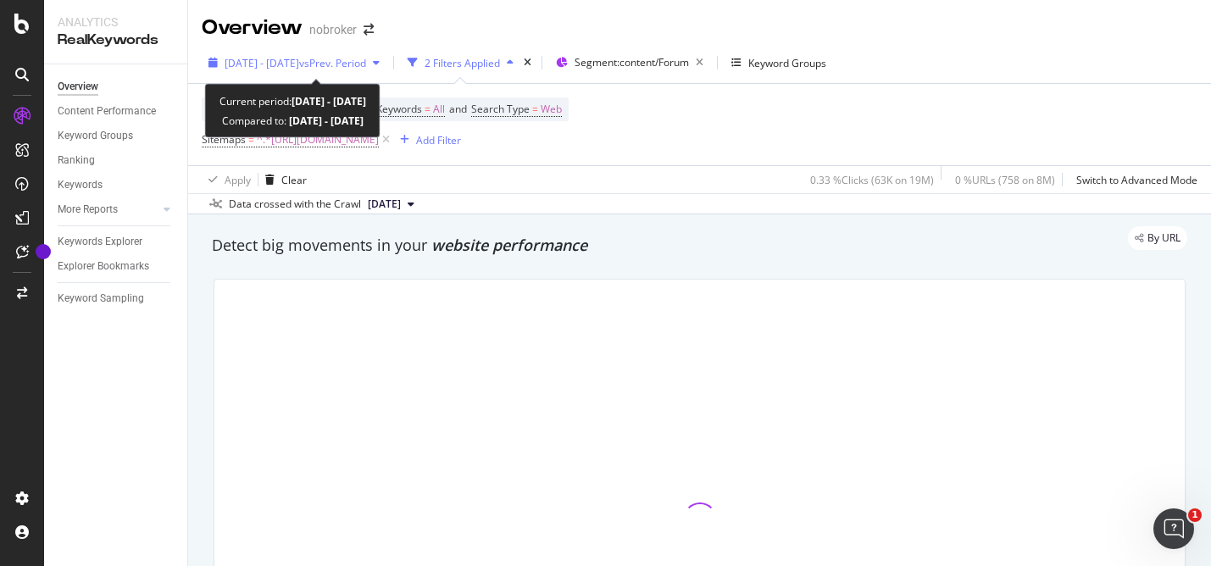
click at [386, 64] on div "button" at bounding box center [376, 63] width 20 height 10
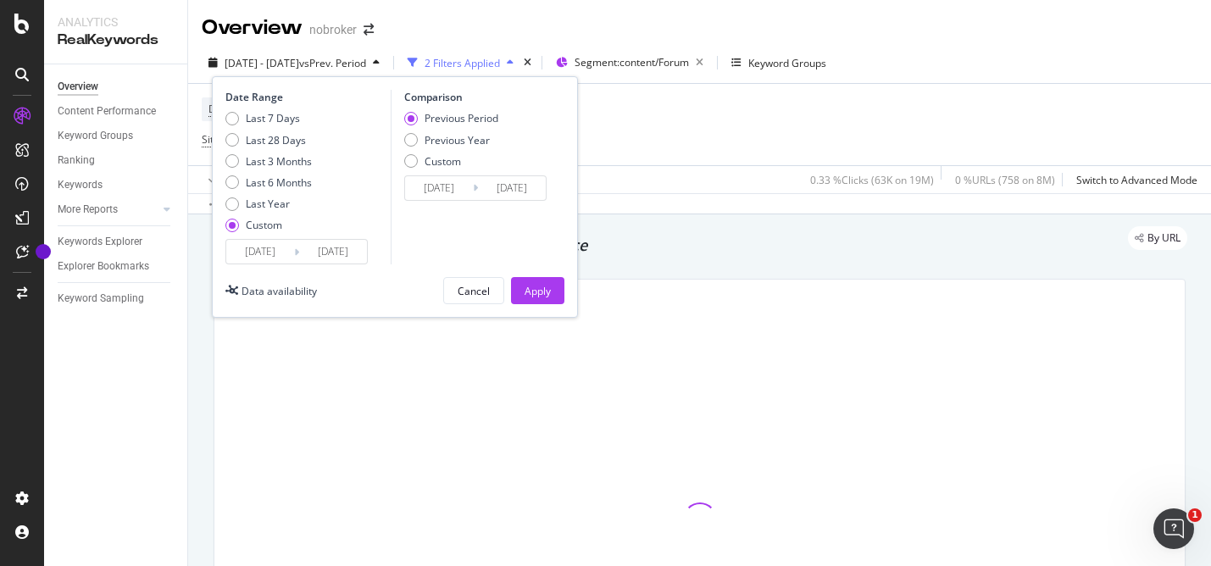
click at [263, 255] on input "2024/10/01" at bounding box center [260, 252] width 68 height 24
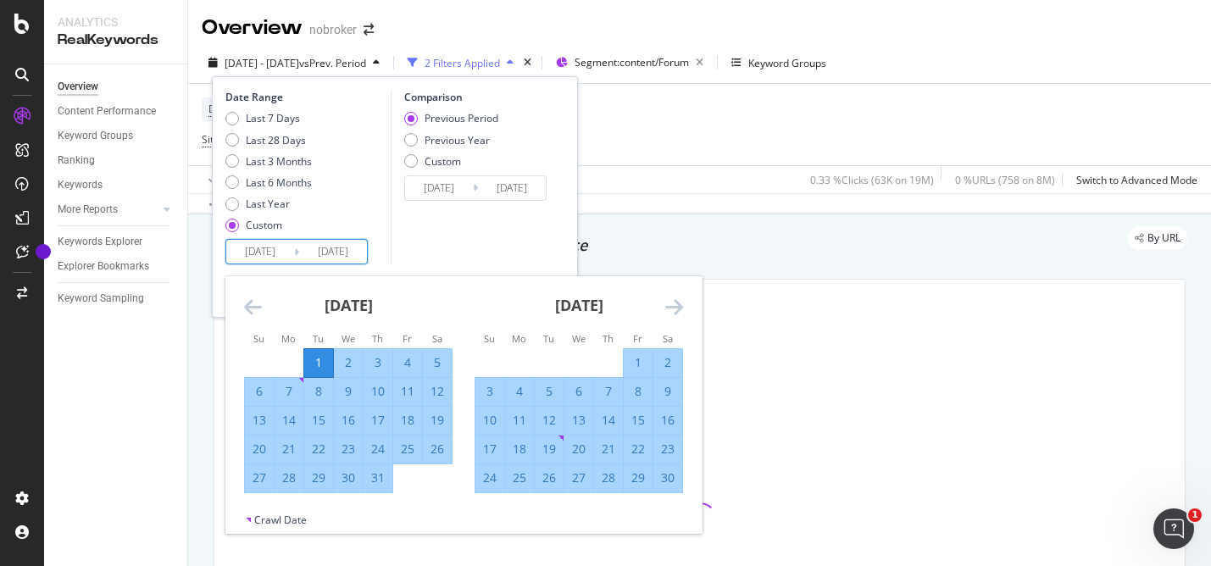
click at [681, 302] on icon "Move forward to switch to the next month." at bounding box center [674, 306] width 18 height 20
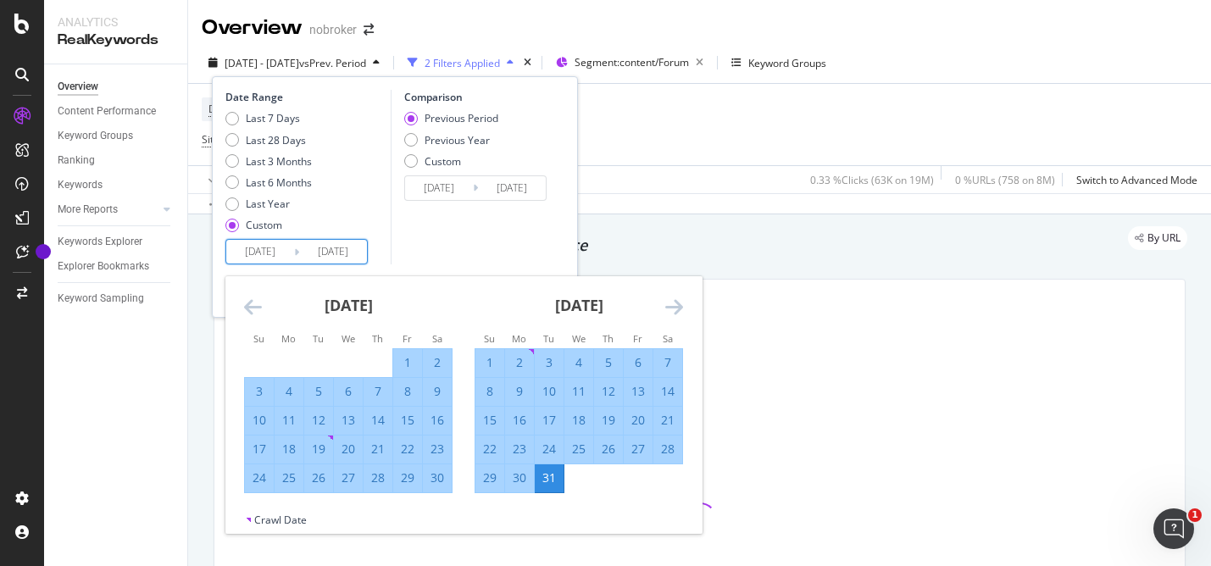
click at [681, 302] on icon "Move forward to switch to the next month." at bounding box center [674, 306] width 18 height 20
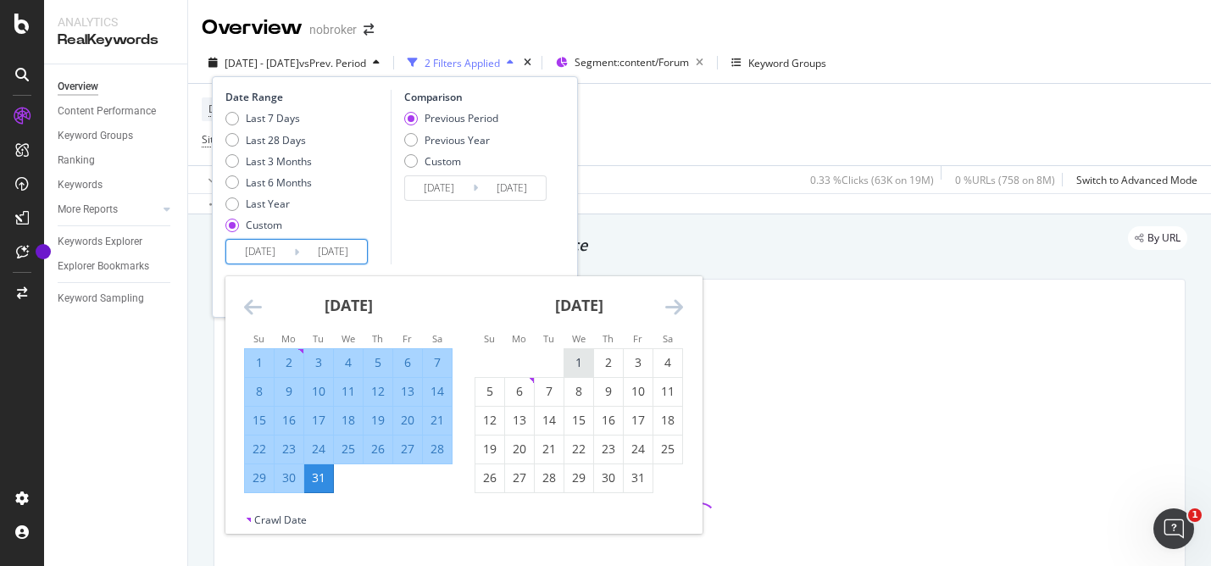
click at [584, 361] on div "1" at bounding box center [578, 362] width 29 height 17
type input "2025/01/01"
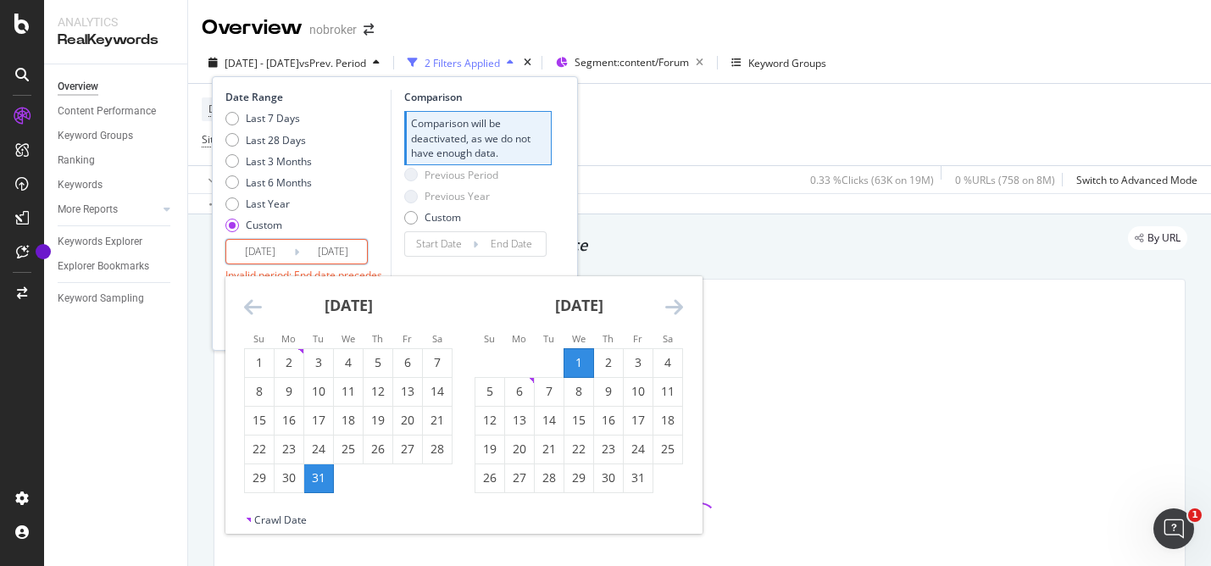
click at [680, 303] on icon "Move forward to switch to the next month." at bounding box center [674, 306] width 18 height 20
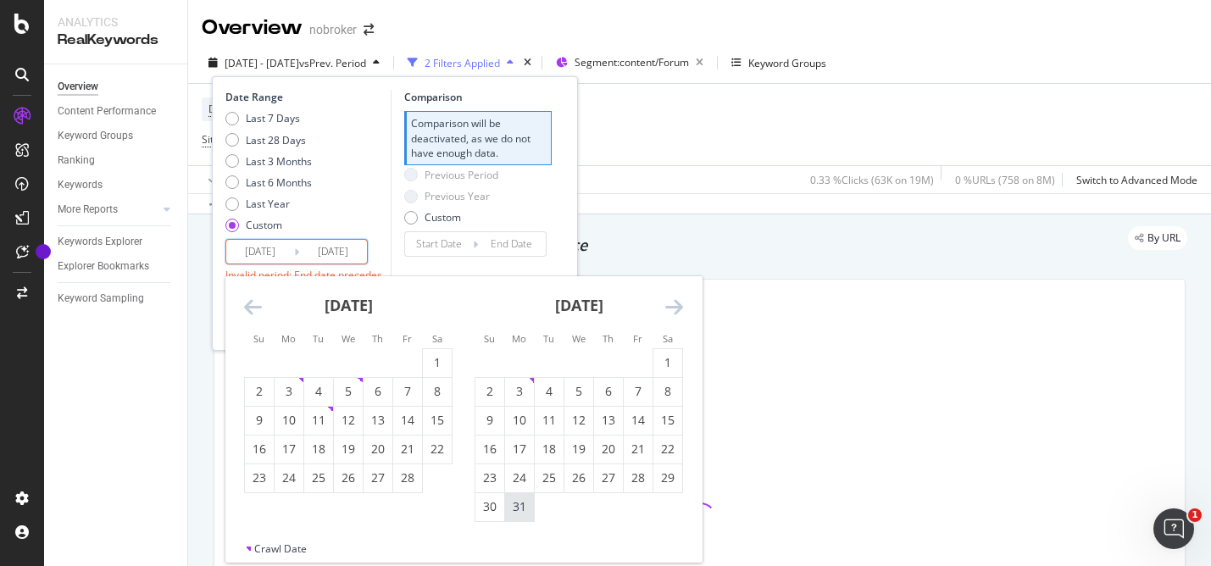
click at [517, 513] on div "31" at bounding box center [519, 506] width 29 height 17
type input "[DATE]"
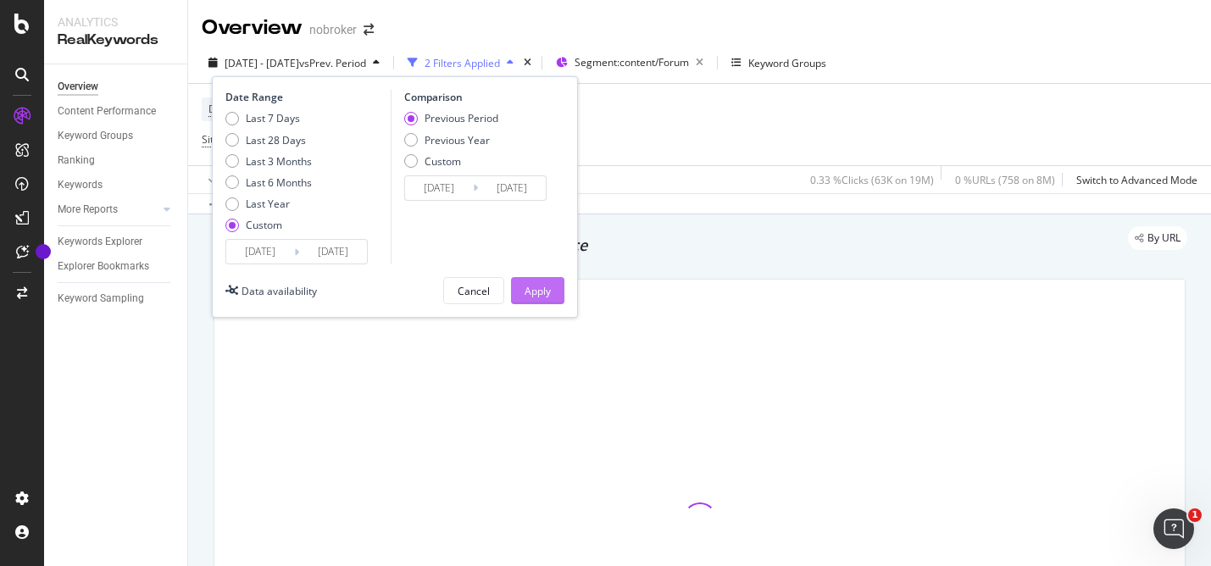
click at [539, 296] on div "Apply" at bounding box center [537, 291] width 26 height 14
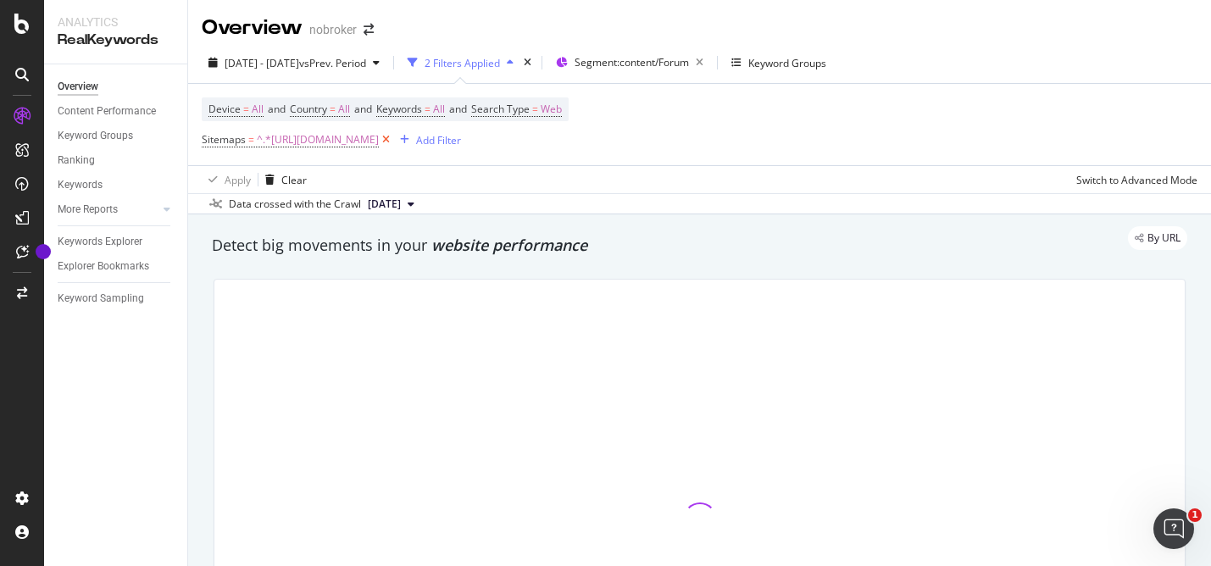
click at [393, 136] on icon at bounding box center [386, 139] width 14 height 17
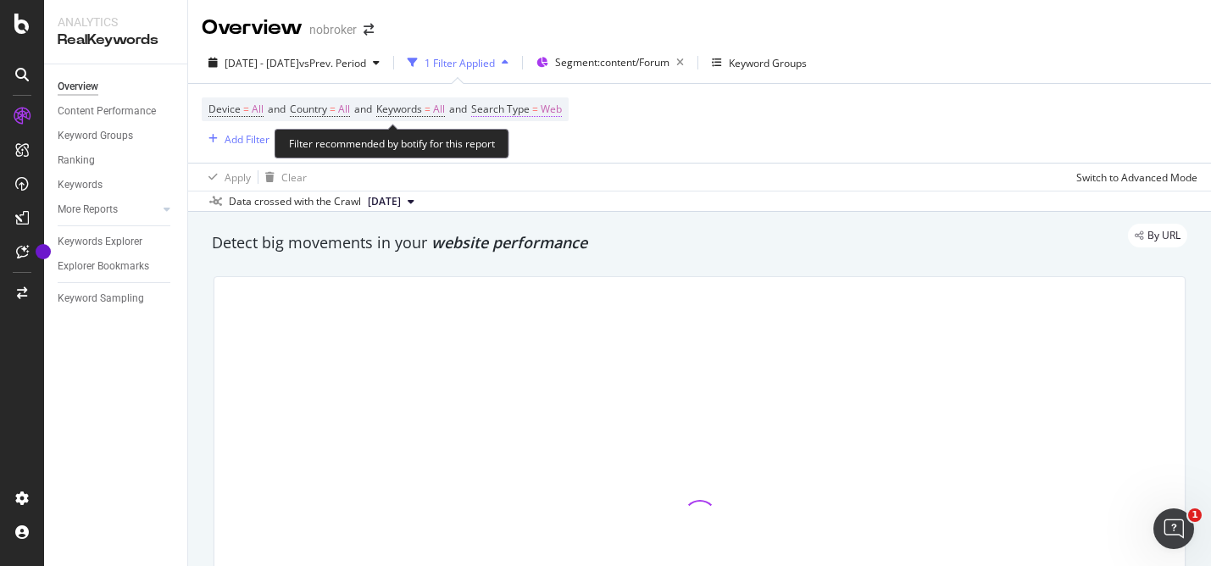
click at [562, 111] on span "Web" at bounding box center [550, 109] width 21 height 24
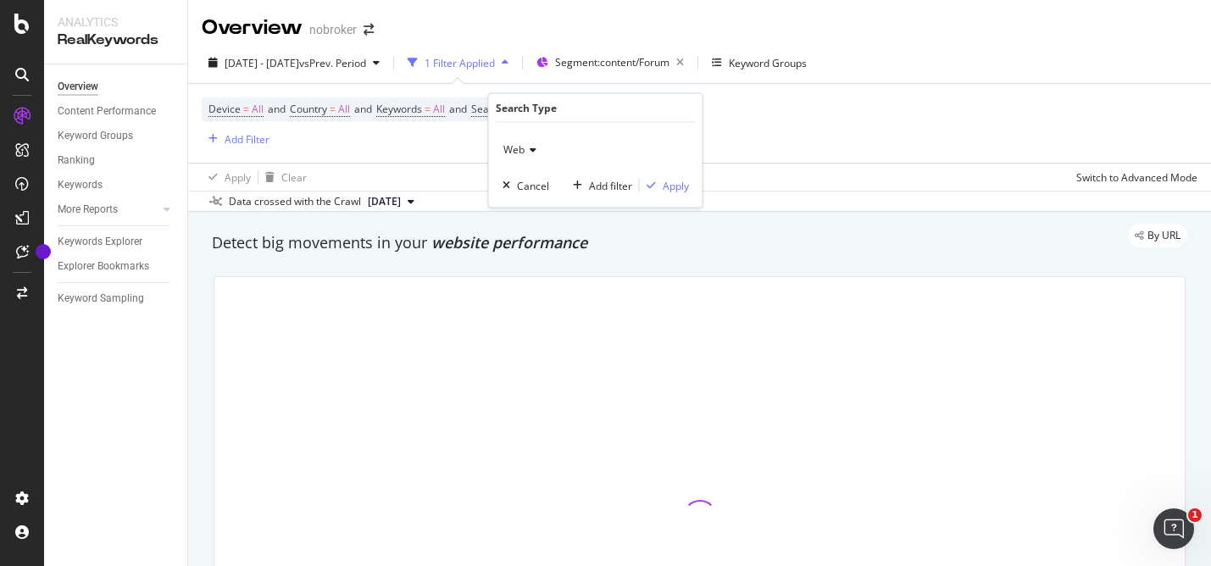
click at [531, 151] on icon at bounding box center [530, 150] width 12 height 10
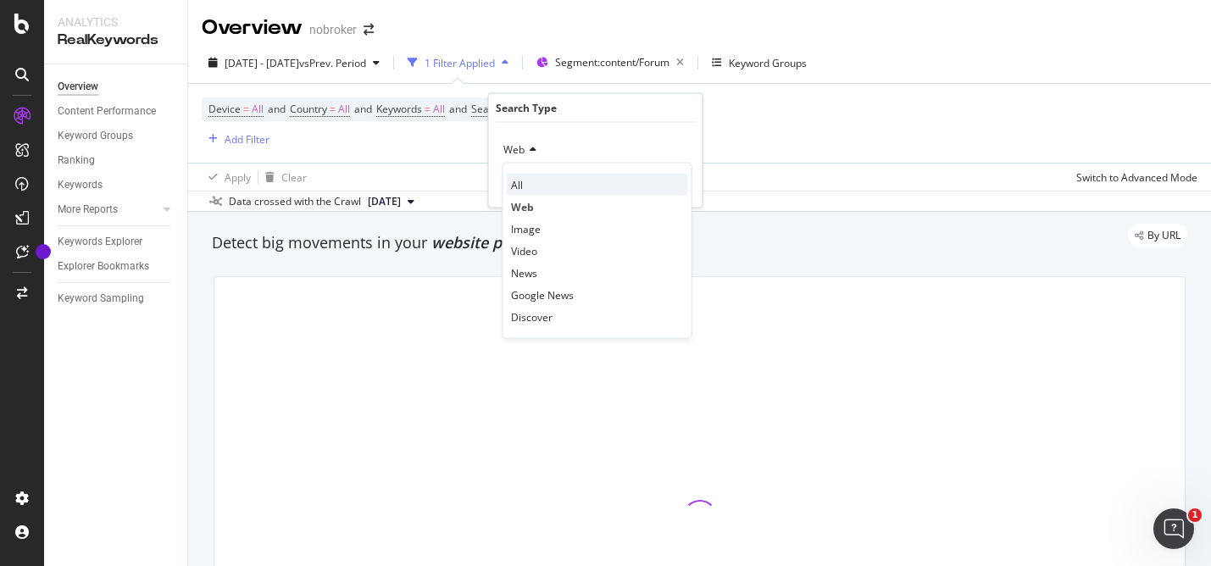
click at [527, 179] on div "All" at bounding box center [597, 185] width 181 height 22
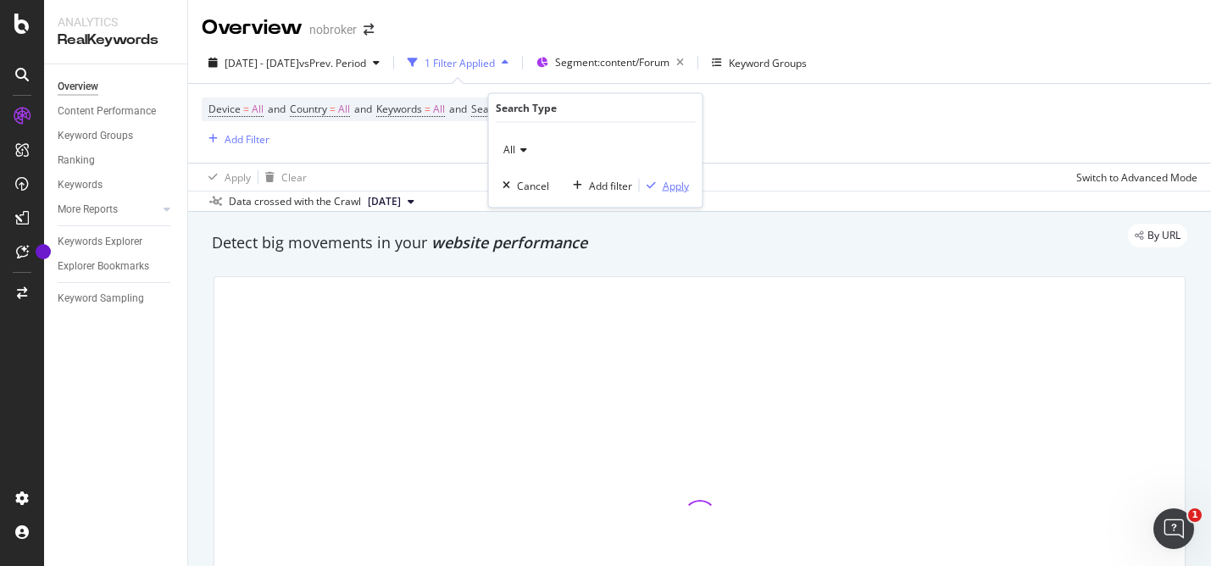
click at [686, 188] on div "Apply" at bounding box center [675, 185] width 26 height 14
click at [559, 104] on div "Device = All and Country = All and Keywords = All and Search Type = All" at bounding box center [380, 109] width 357 height 24
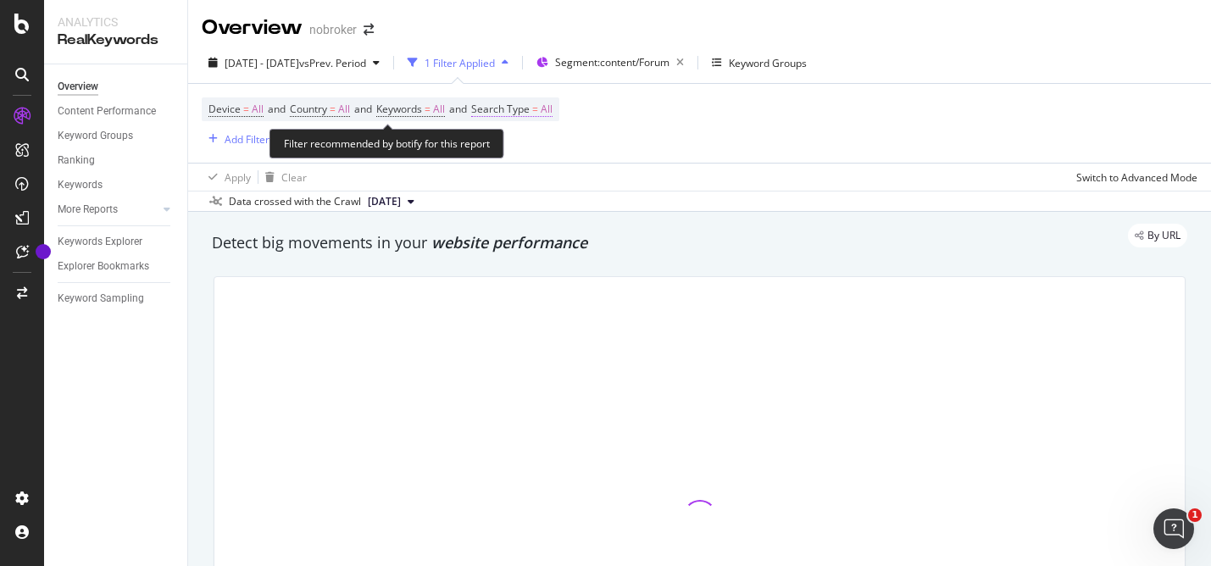
click at [552, 114] on span "All" at bounding box center [546, 109] width 12 height 24
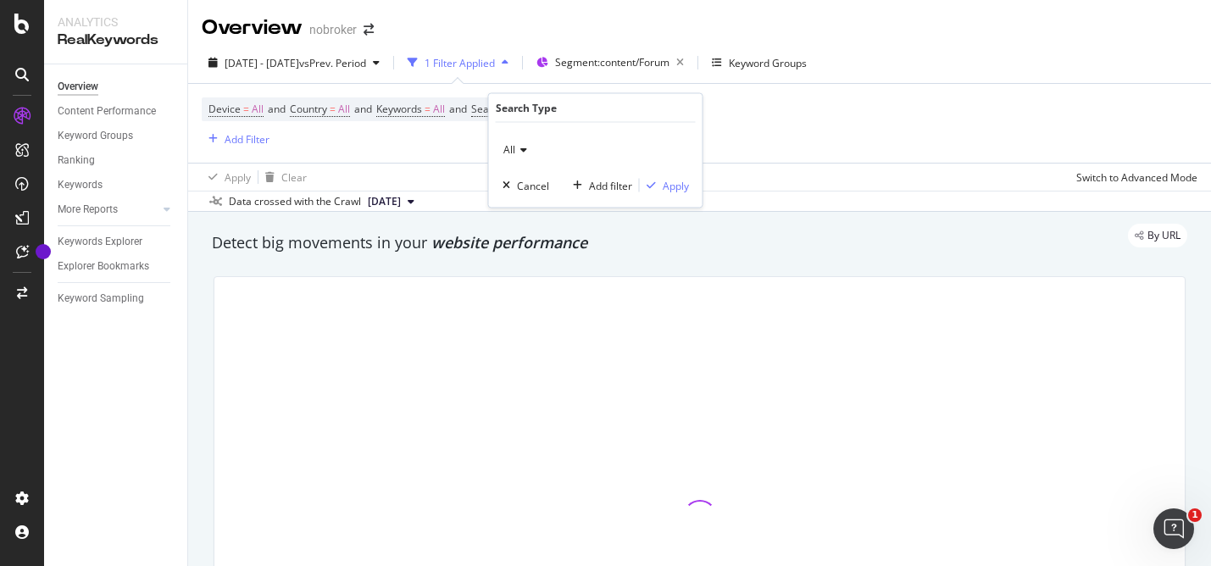
click at [527, 152] on div "All" at bounding box center [595, 149] width 186 height 27
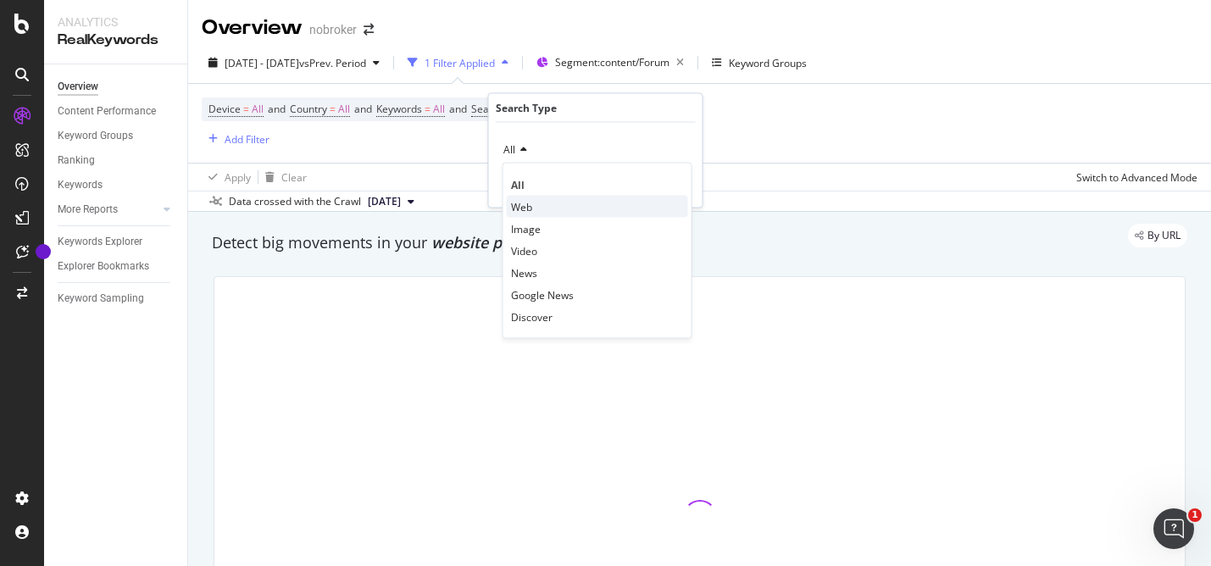
click at [529, 208] on span "Web" at bounding box center [521, 206] width 21 height 14
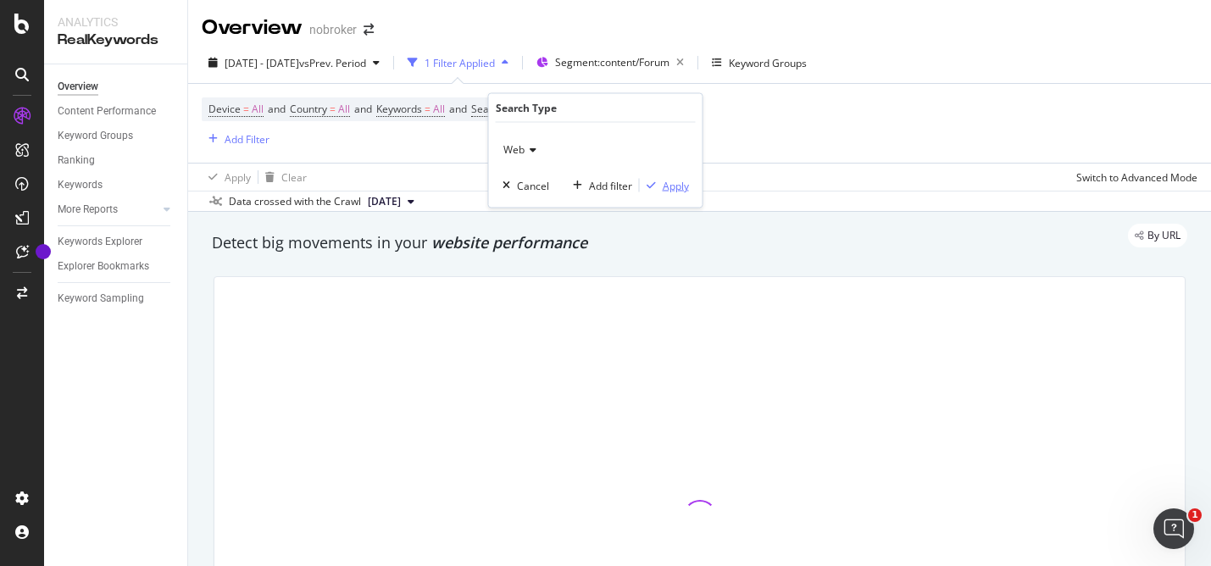
click at [673, 182] on div "Apply" at bounding box center [675, 185] width 26 height 14
click at [414, 201] on icon at bounding box center [410, 202] width 7 height 10
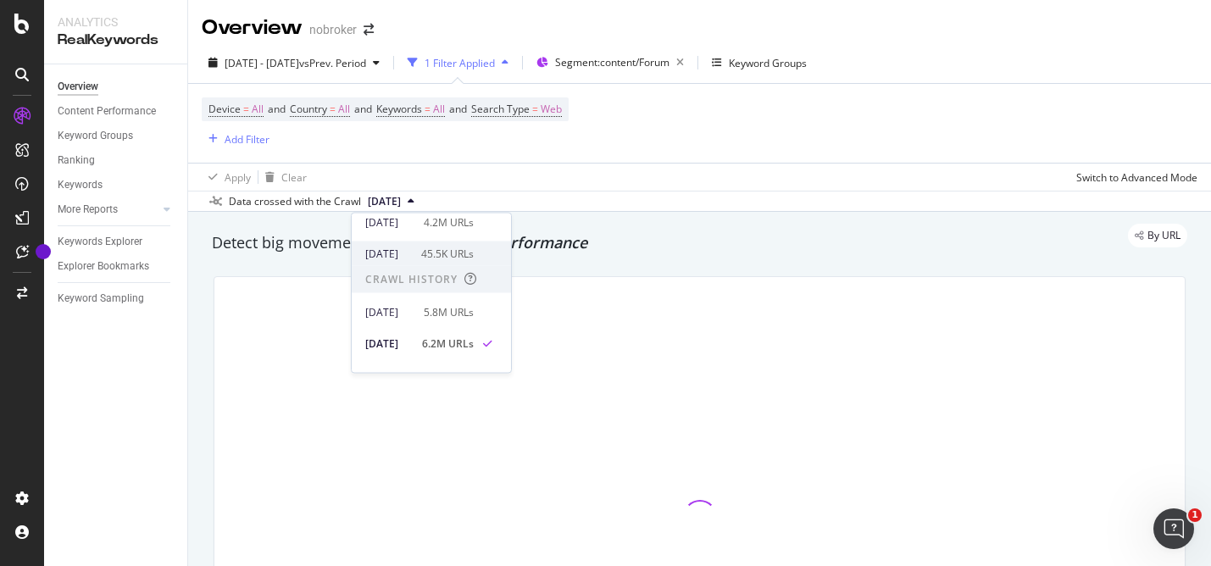
scroll to position [296, 0]
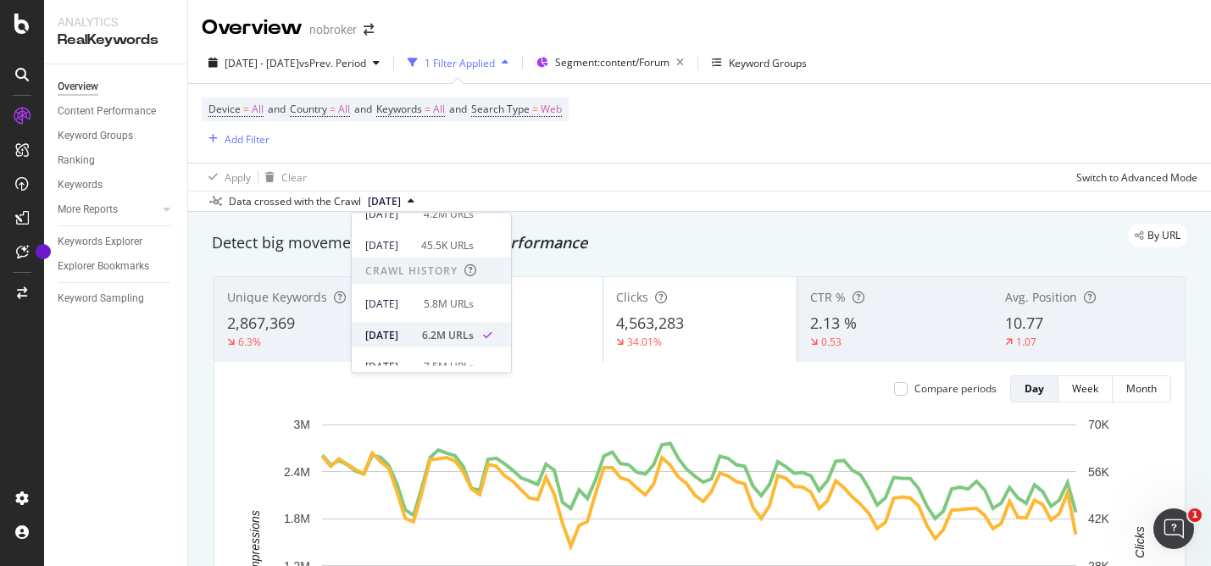
click at [412, 330] on div "[DATE]" at bounding box center [388, 334] width 47 height 15
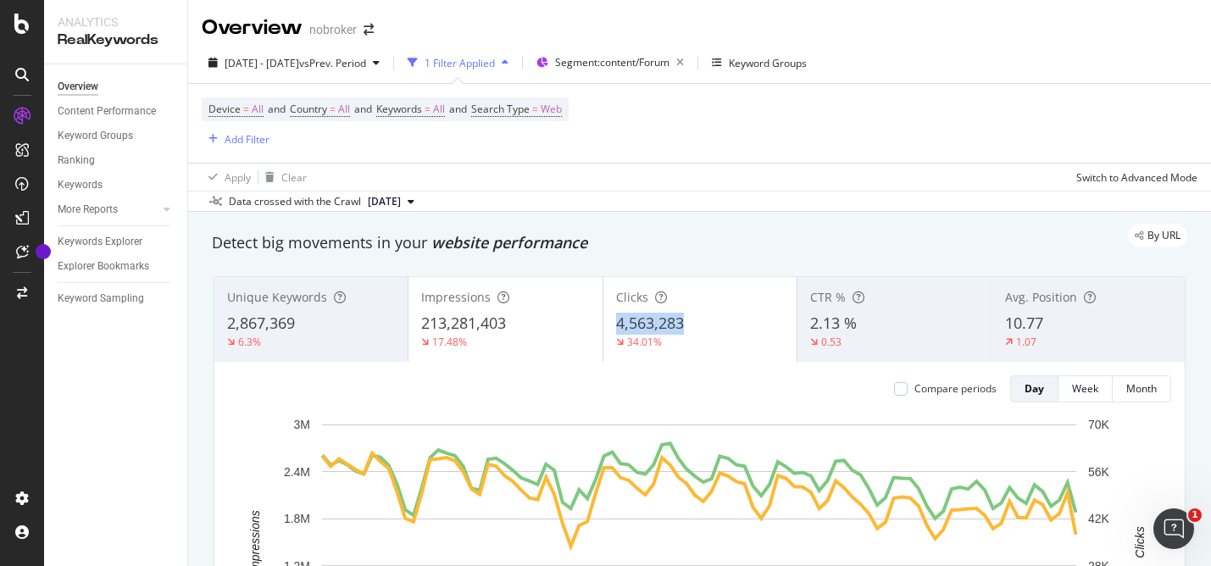
drag, startPoint x: 691, startPoint y: 324, endPoint x: 614, endPoint y: 328, distance: 77.2
click at [614, 328] on div "Clicks 4,563,283 34.01%" at bounding box center [699, 319] width 193 height 76
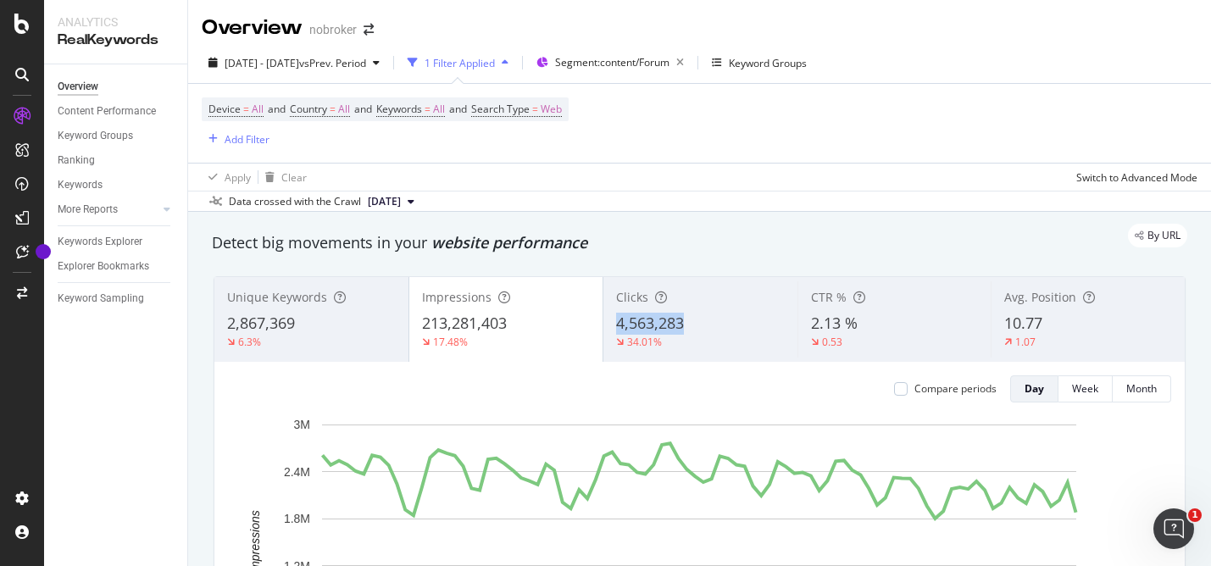
drag, startPoint x: 618, startPoint y: 322, endPoint x: 687, endPoint y: 321, distance: 68.6
click at [687, 321] on div "4,563,283" at bounding box center [700, 324] width 169 height 22
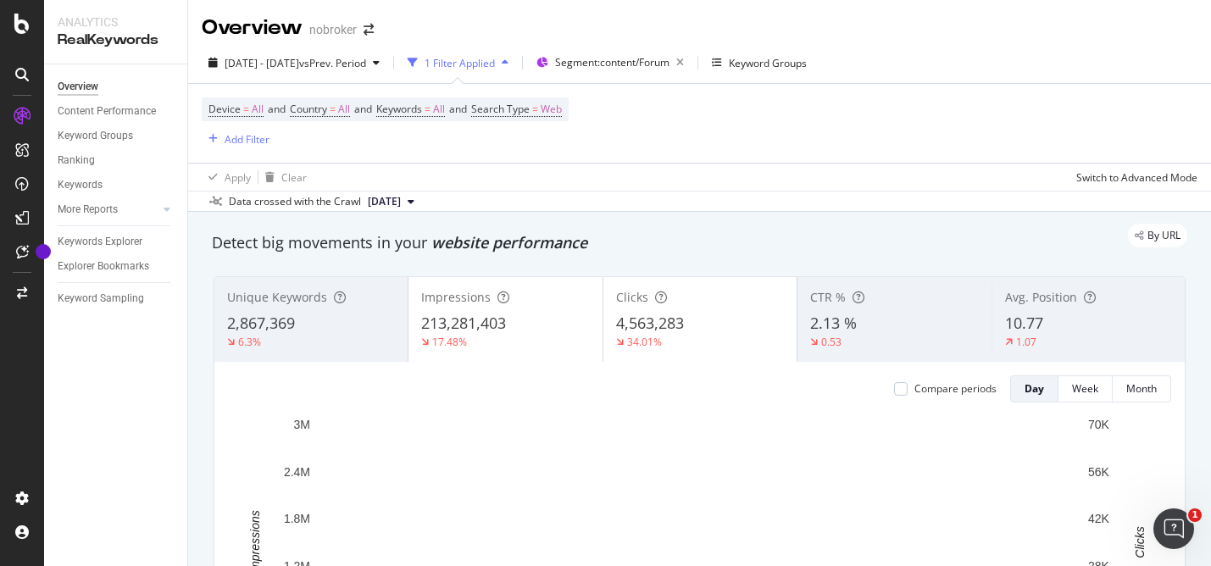
copy span "4,563,283"
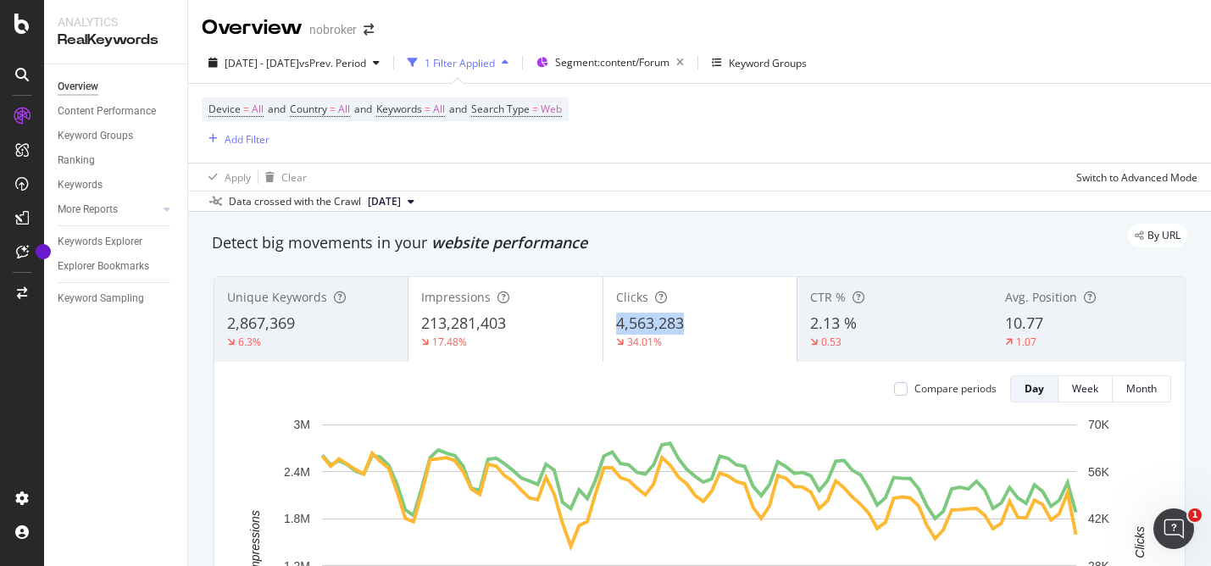
drag, startPoint x: 690, startPoint y: 326, endPoint x: 619, endPoint y: 328, distance: 70.3
click at [619, 328] on div "4,563,283" at bounding box center [700, 324] width 168 height 22
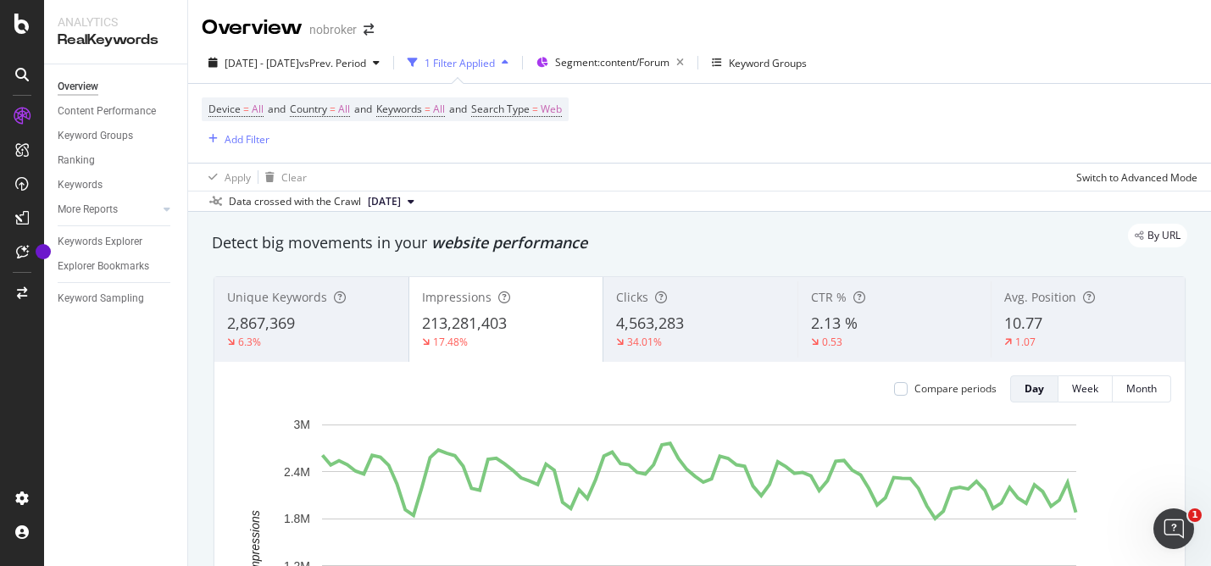
click at [648, 325] on span "4,563,283" at bounding box center [650, 323] width 68 height 20
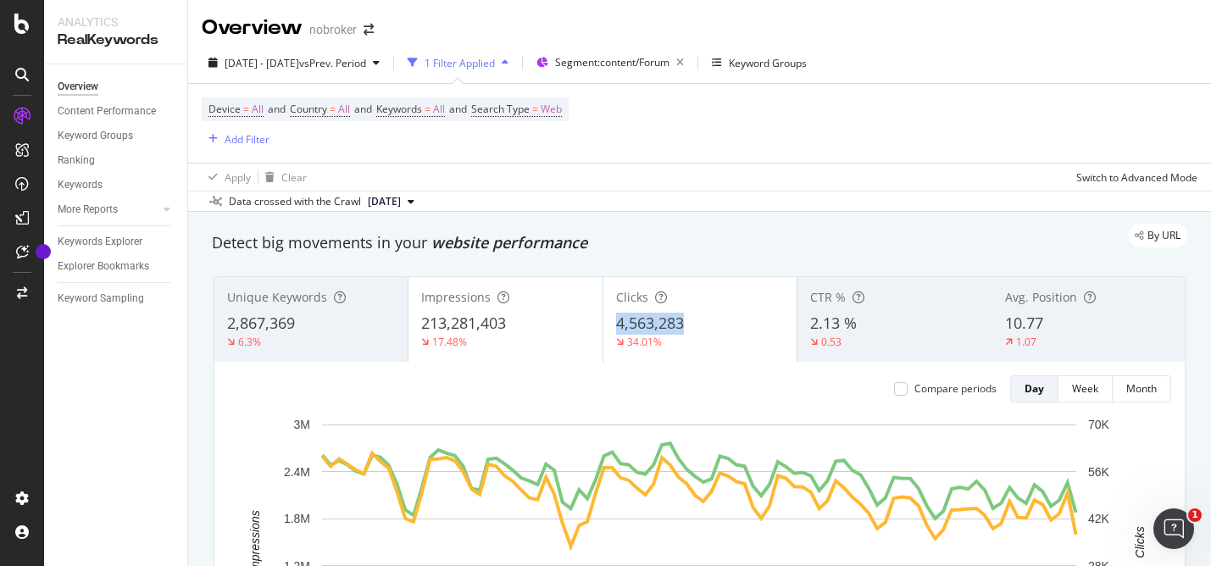
click at [648, 325] on span "4,563,283" at bounding box center [650, 323] width 68 height 20
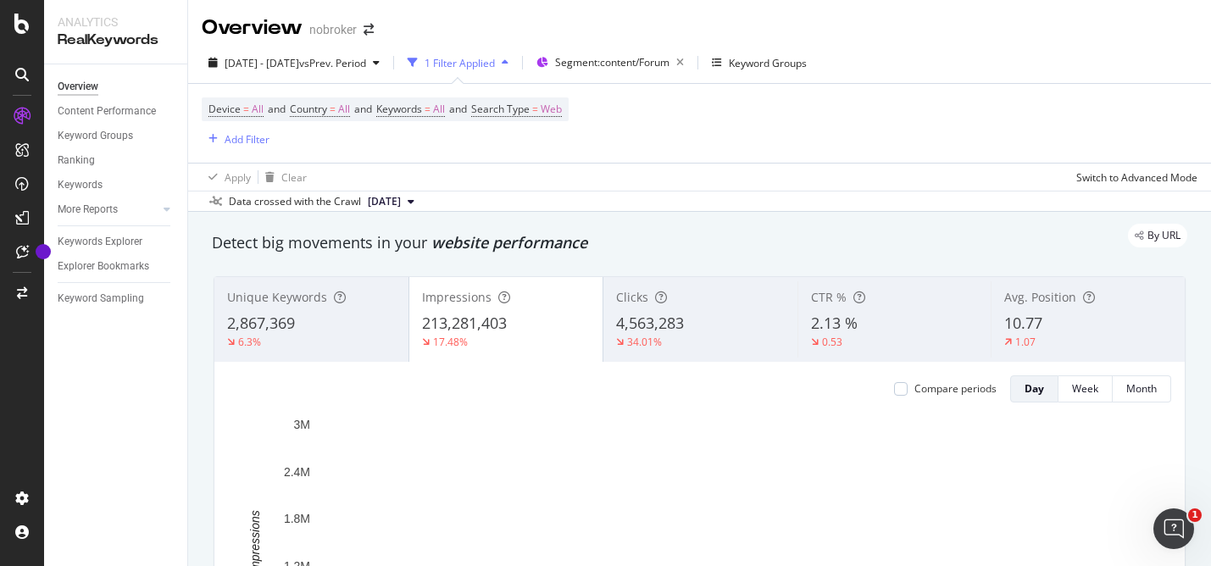
copy span "4,563,283"
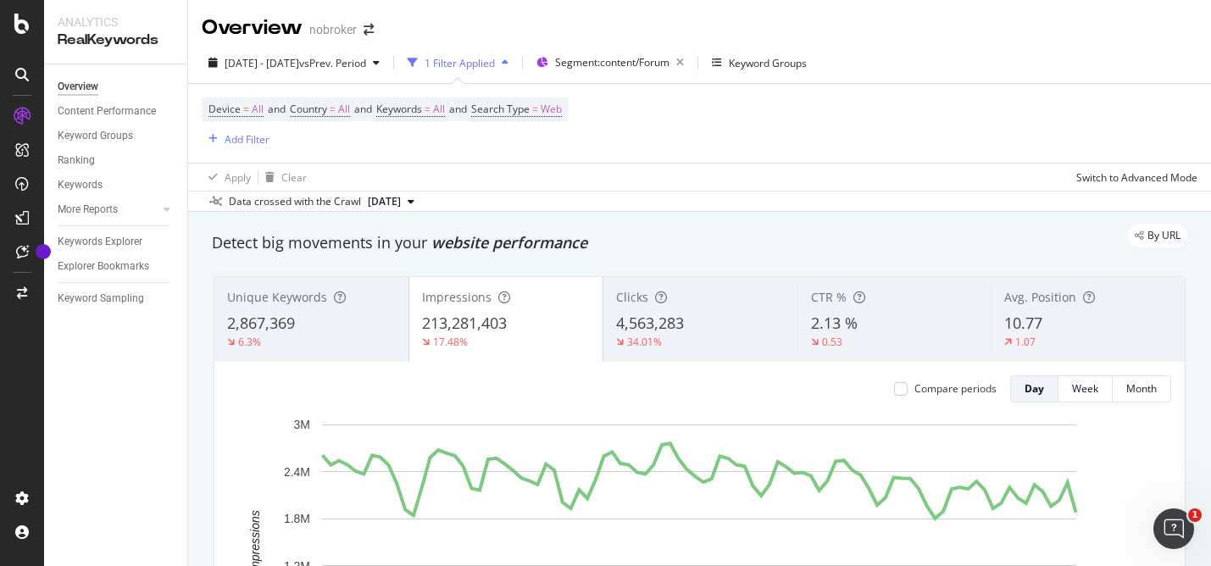
click at [414, 201] on icon at bounding box center [410, 202] width 7 height 10
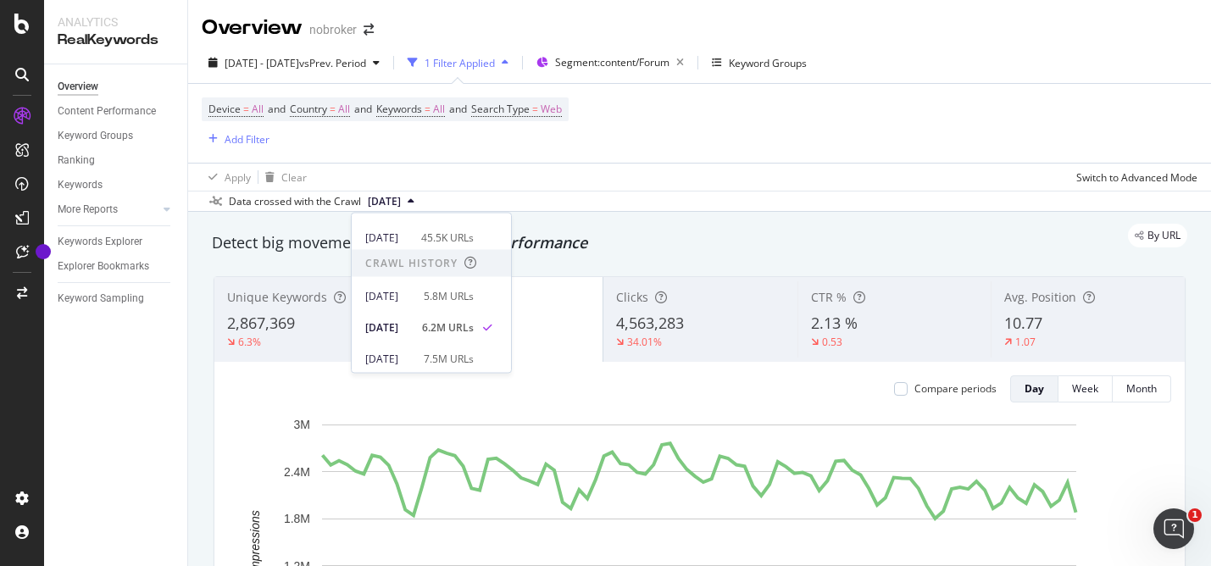
scroll to position [310, 0]
click at [445, 292] on div "2025 Jan. 6th 5.8M URLs" at bounding box center [419, 289] width 108 height 15
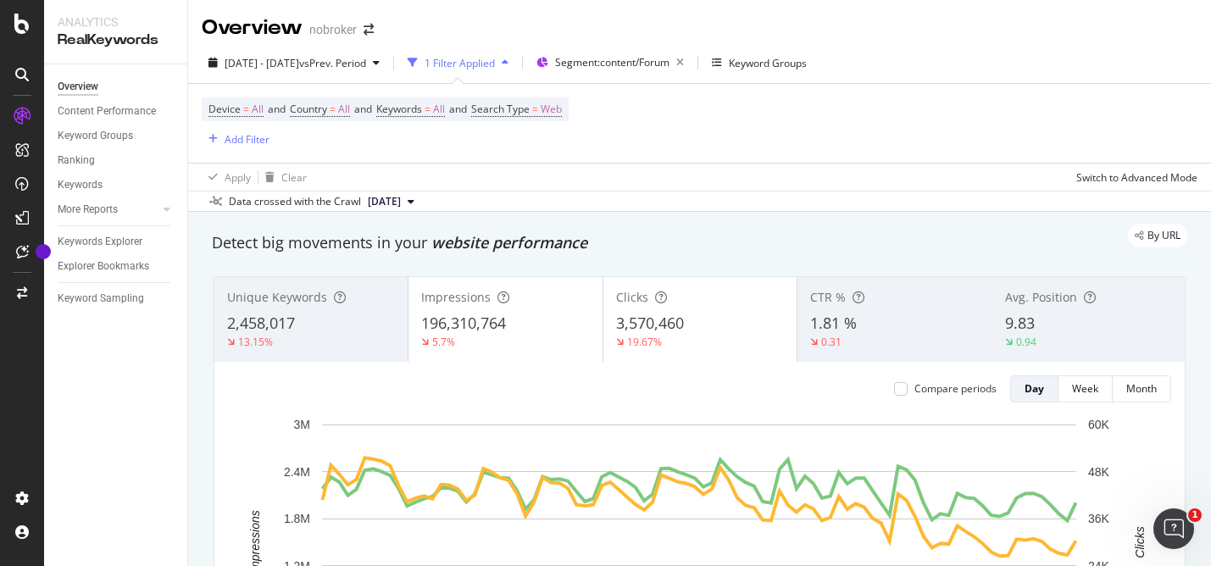
click at [421, 206] on button "[DATE]" at bounding box center [391, 201] width 60 height 20
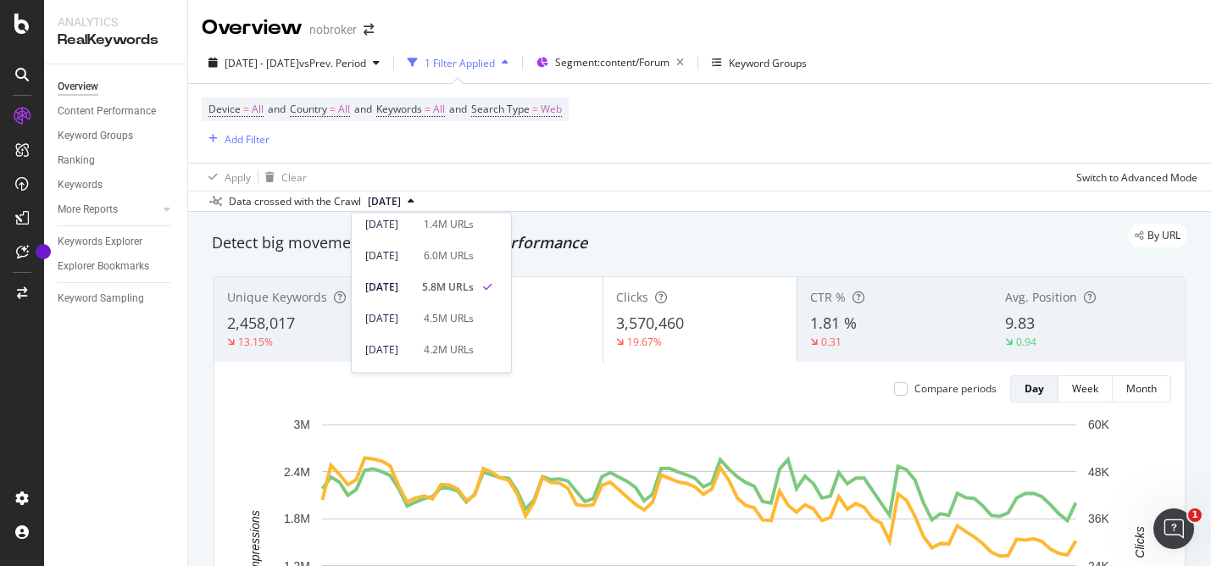
scroll to position [162, 0]
click at [441, 261] on div "[DATE] 6.0M URLs" at bounding box center [419, 254] width 108 height 15
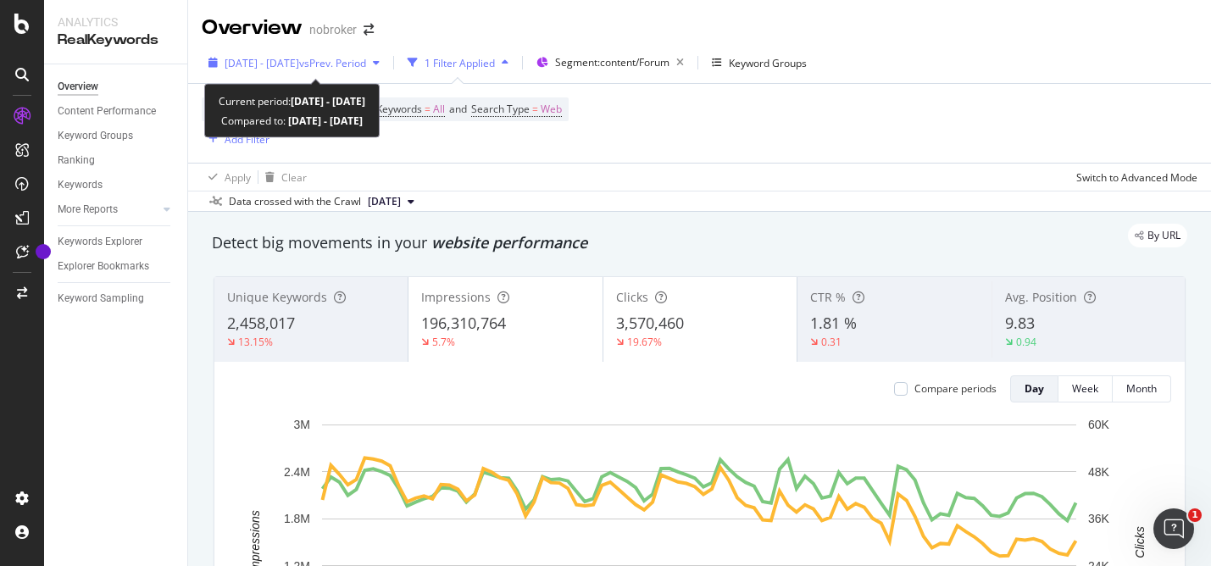
click at [386, 65] on div "button" at bounding box center [376, 63] width 20 height 10
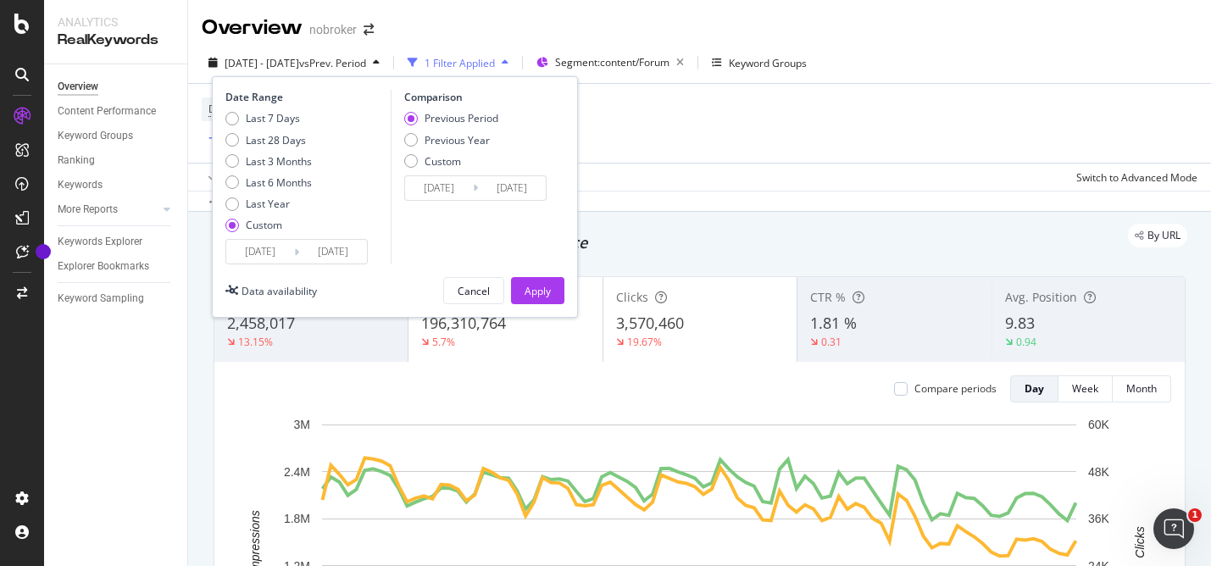
click at [267, 258] on input "[DATE]" at bounding box center [260, 252] width 68 height 24
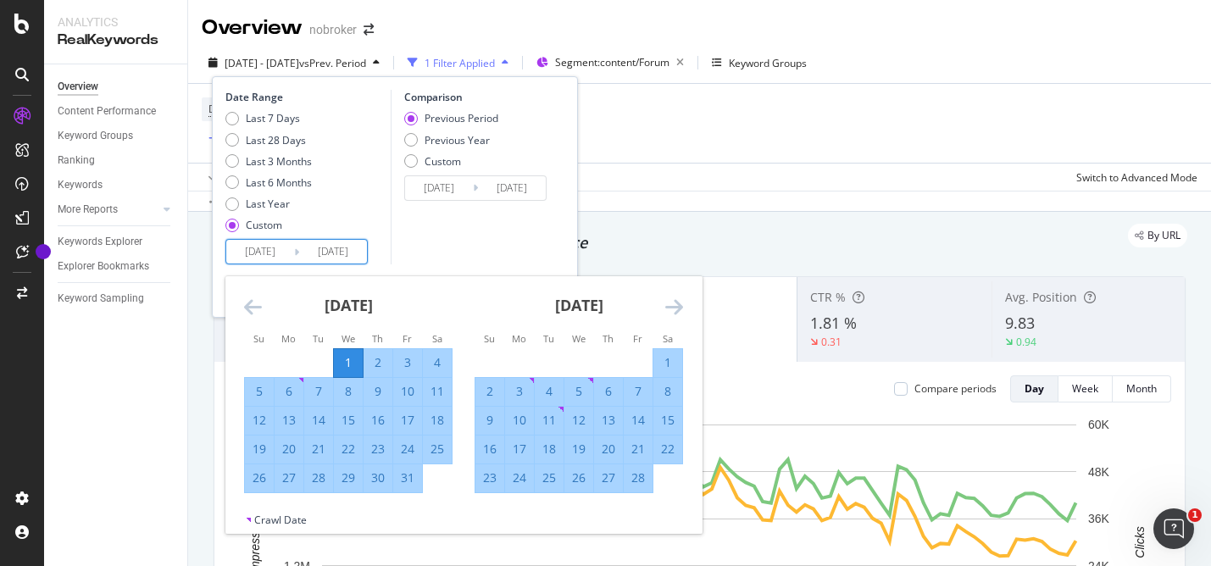
click at [677, 304] on icon "Move forward to switch to the next month." at bounding box center [674, 306] width 18 height 20
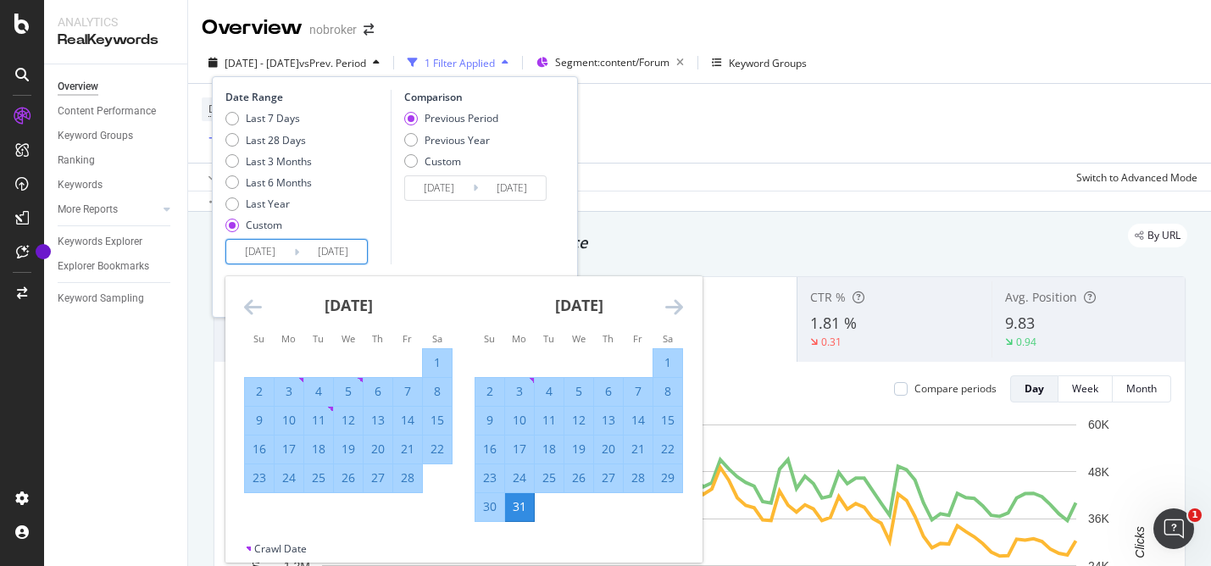
click at [677, 304] on icon "Move forward to switch to the next month." at bounding box center [674, 306] width 18 height 20
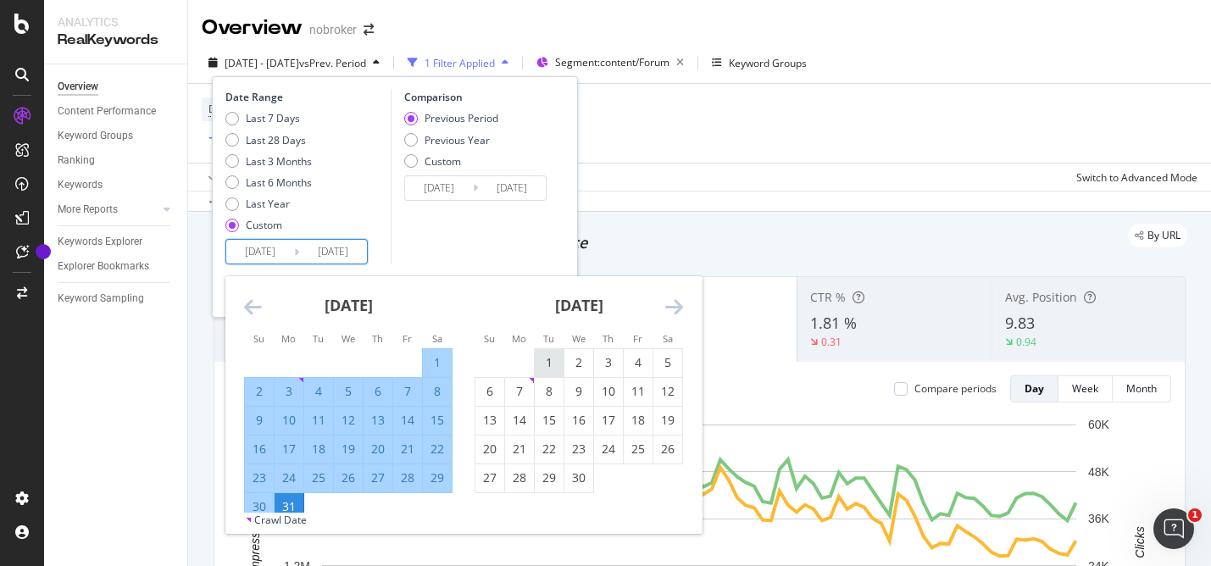
click at [548, 363] on div "1" at bounding box center [549, 362] width 29 height 17
type input "[DATE]"
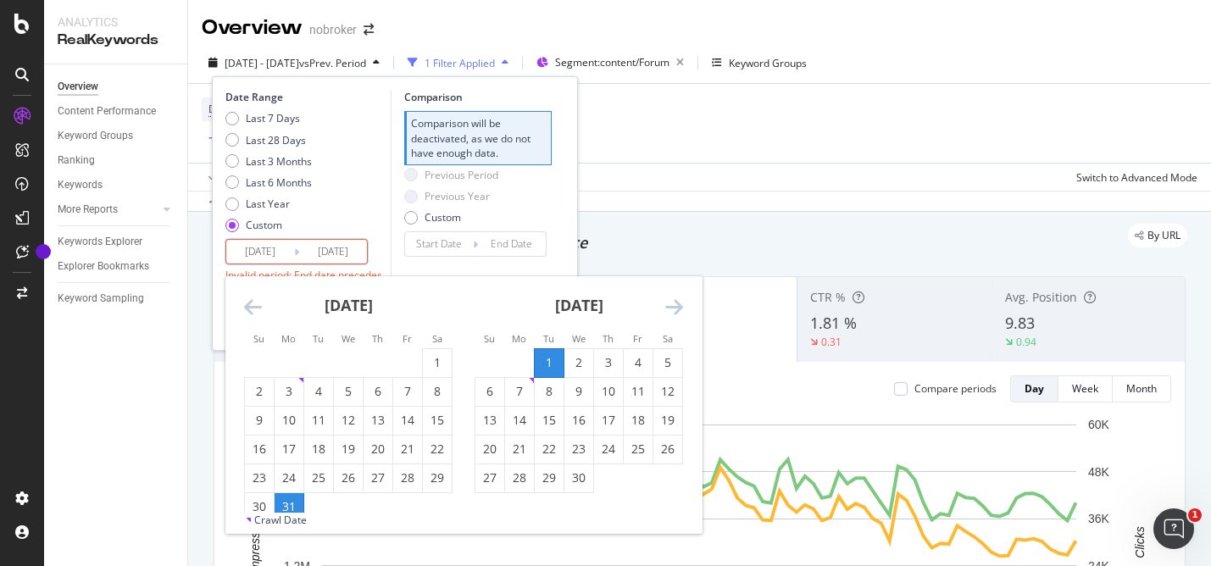
click at [681, 303] on icon "Move forward to switch to the next month." at bounding box center [674, 306] width 18 height 20
click at [524, 478] on div "30" at bounding box center [519, 477] width 29 height 17
type input "[DATE]"
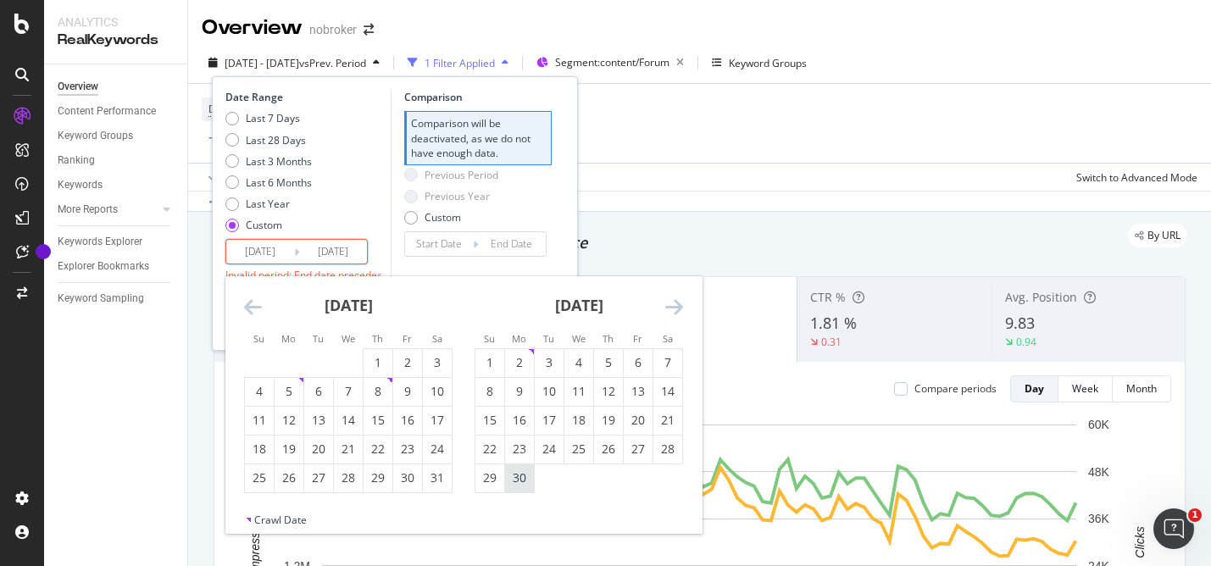
type input "[DATE]"
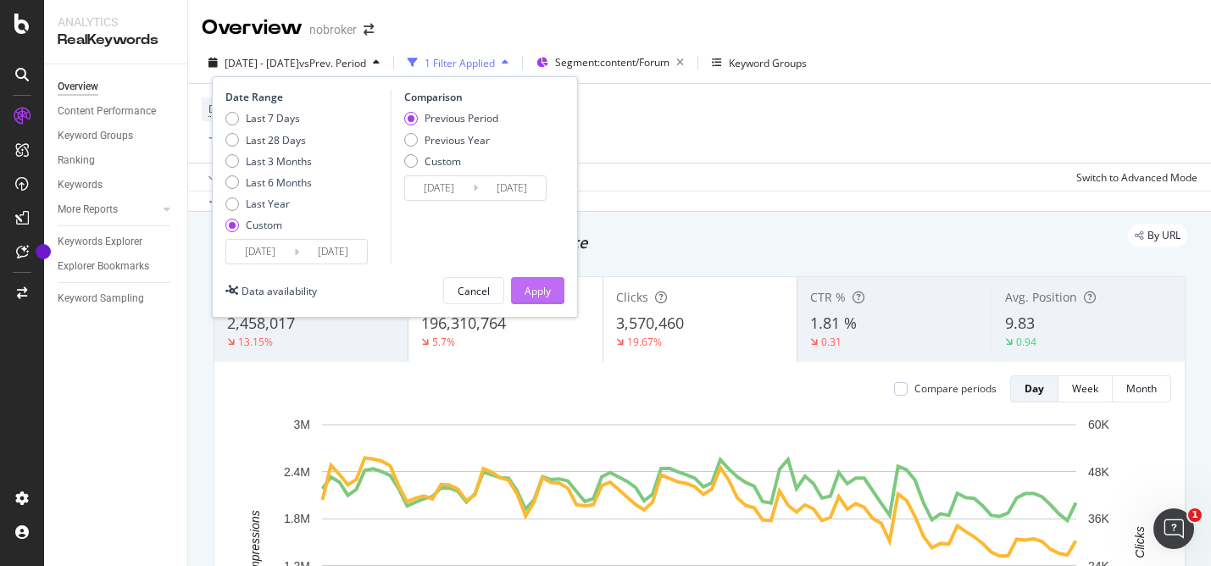
click at [536, 290] on div "Apply" at bounding box center [537, 291] width 26 height 14
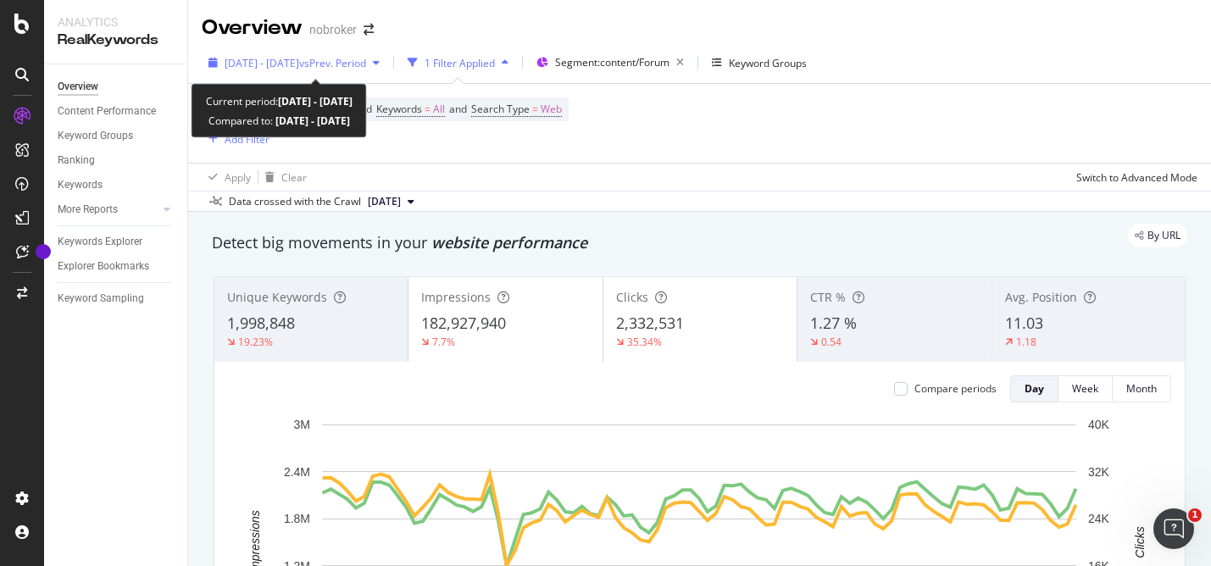
click at [380, 65] on icon "button" at bounding box center [376, 63] width 7 height 10
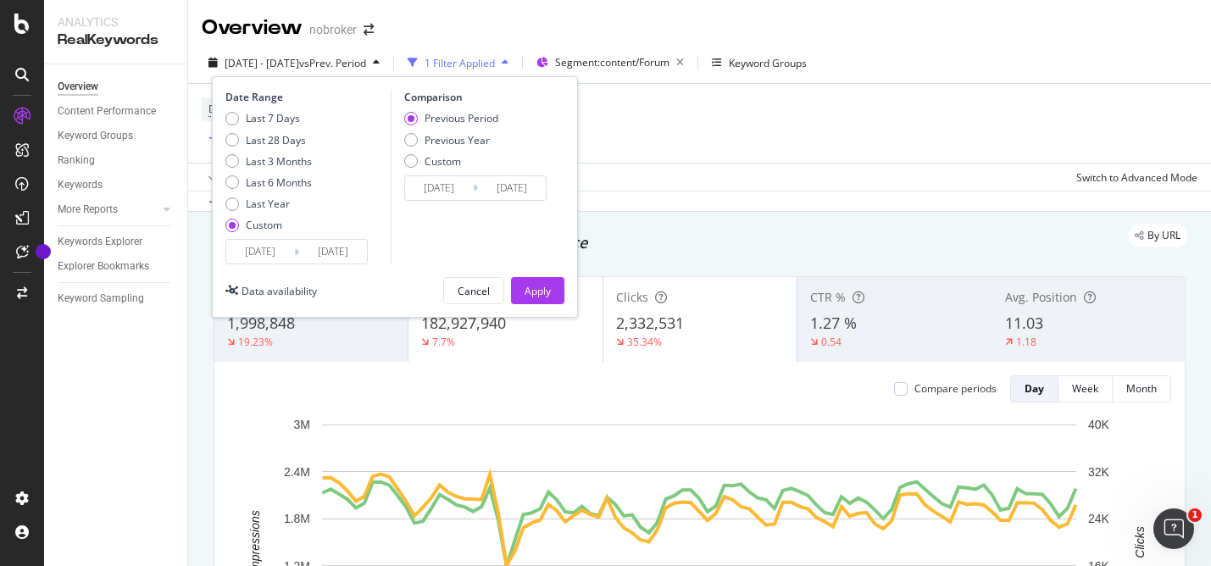
click at [257, 247] on input "[DATE]" at bounding box center [260, 252] width 68 height 24
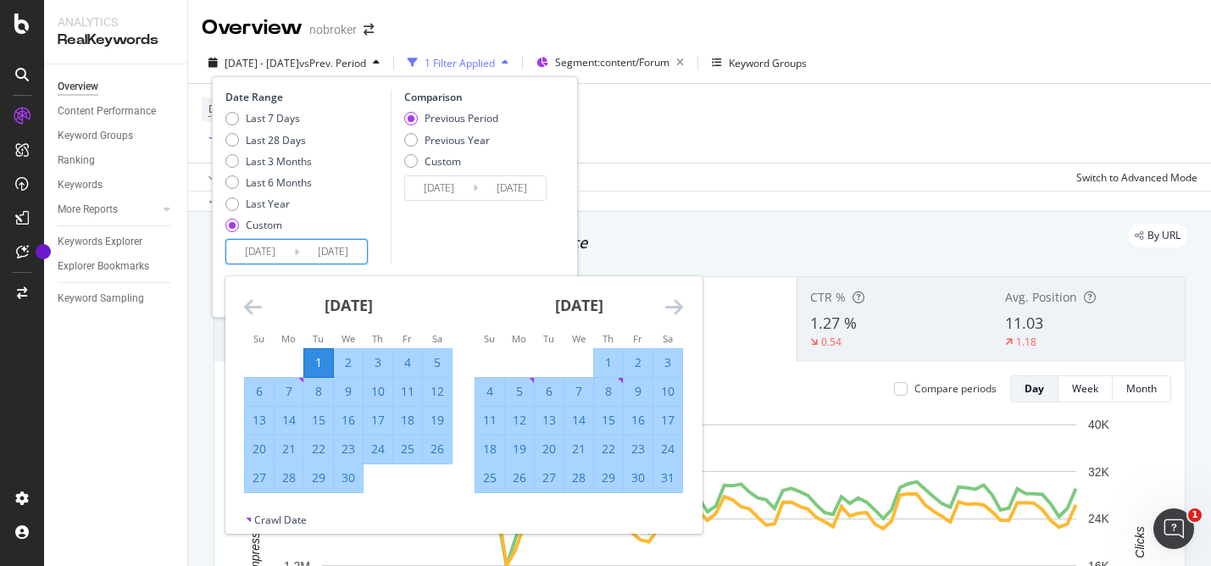
click at [675, 302] on icon "Move forward to switch to the next month." at bounding box center [674, 306] width 18 height 20
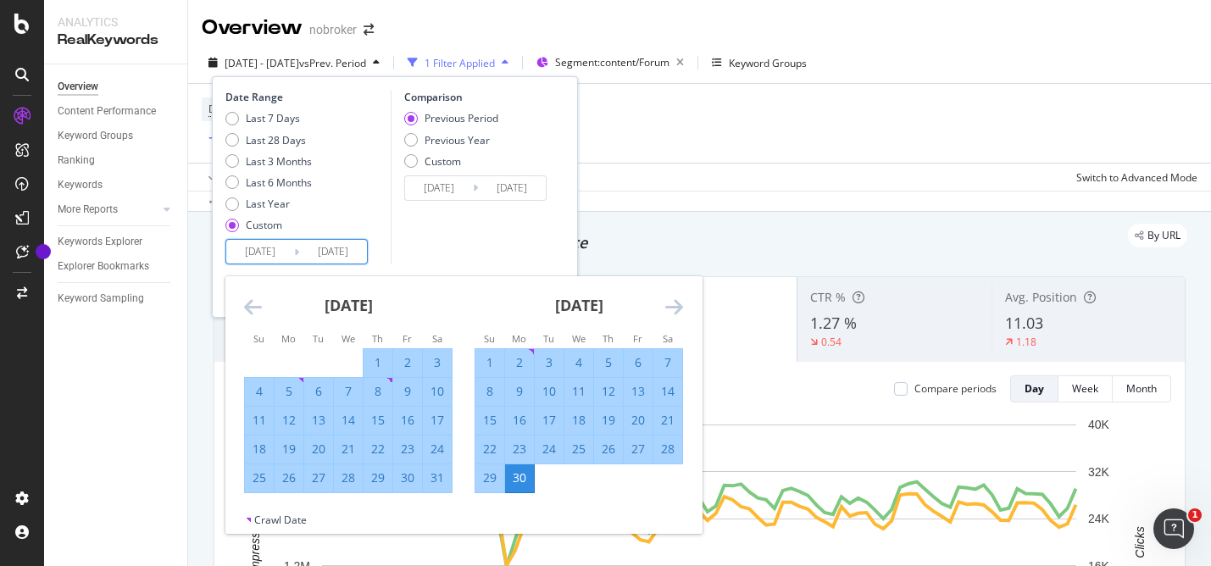
click at [675, 301] on icon "Move forward to switch to the next month." at bounding box center [674, 306] width 18 height 20
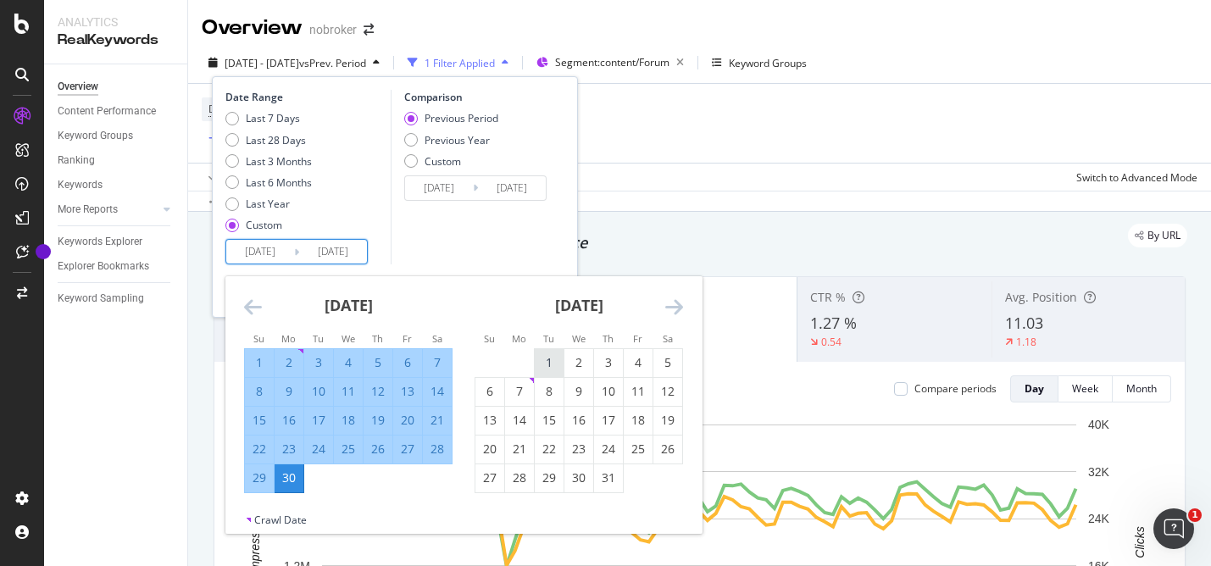
click at [548, 355] on div "1" at bounding box center [549, 362] width 29 height 17
type input "[DATE]"
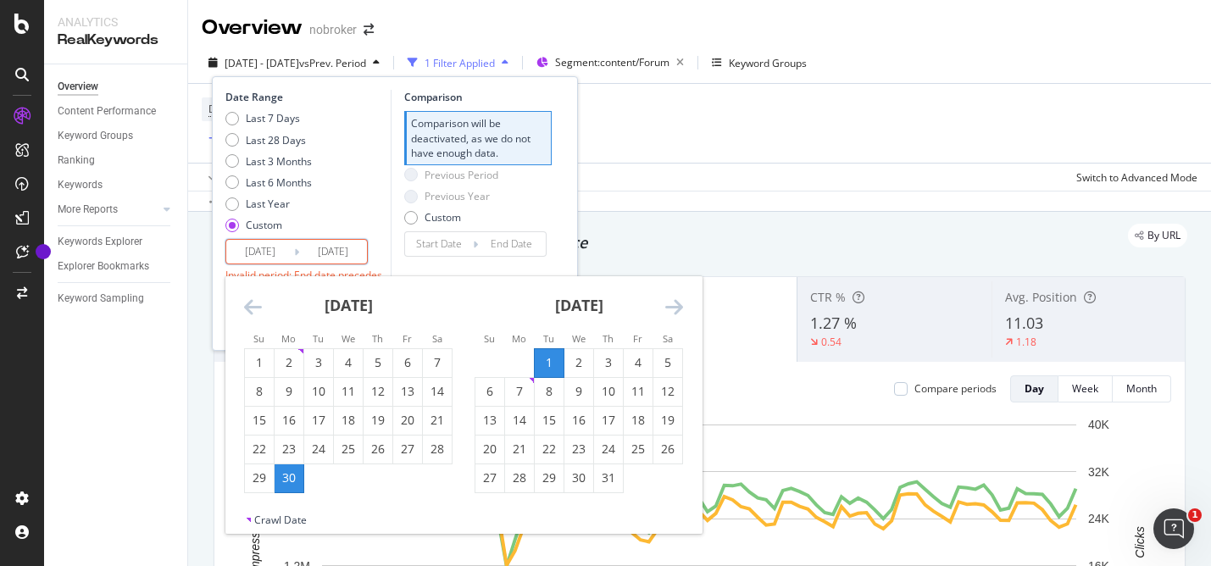
click at [683, 299] on div "[DATE] 1 2 3 4 5 6 7 8 9 10 11 12 13 14 15 16 17 18 19 20 21 22 23 24 25 26 27 …" at bounding box center [578, 384] width 230 height 217
click at [678, 309] on icon "Move forward to switch to the next month." at bounding box center [674, 306] width 18 height 20
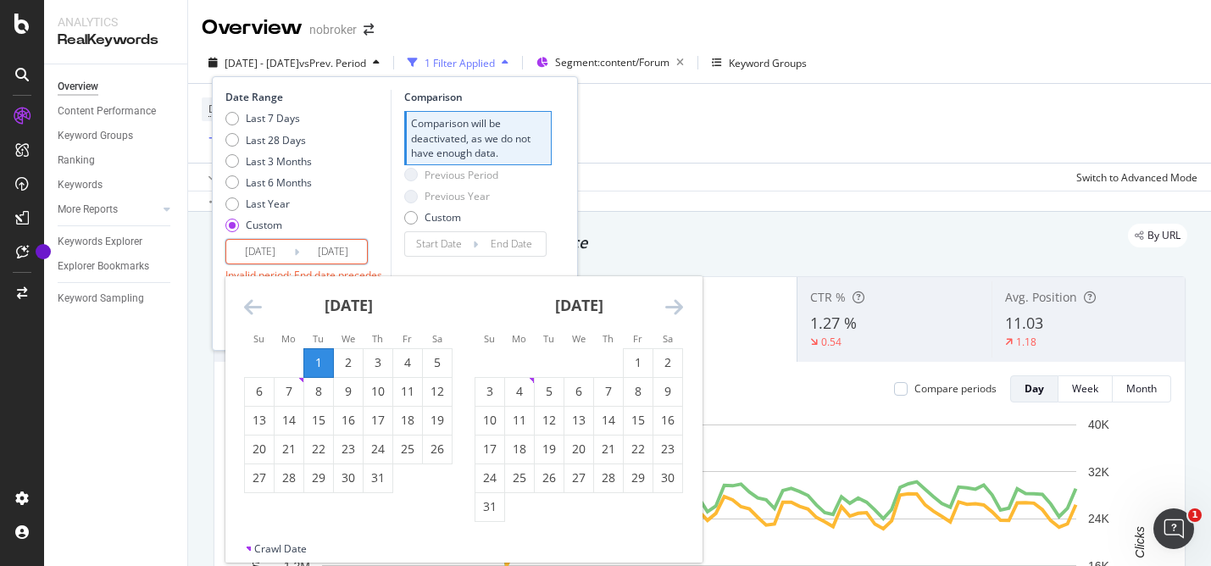
click at [678, 309] on icon "Move forward to switch to the next month." at bounding box center [674, 306] width 18 height 20
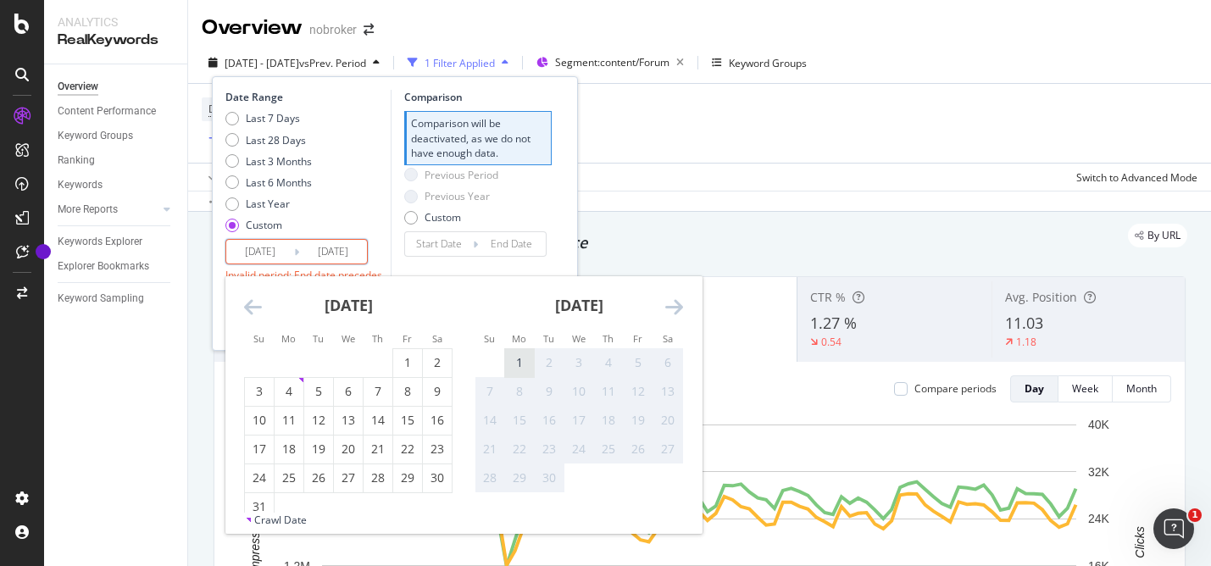
click at [521, 367] on div "1" at bounding box center [519, 362] width 29 height 17
type input "[DATE]"
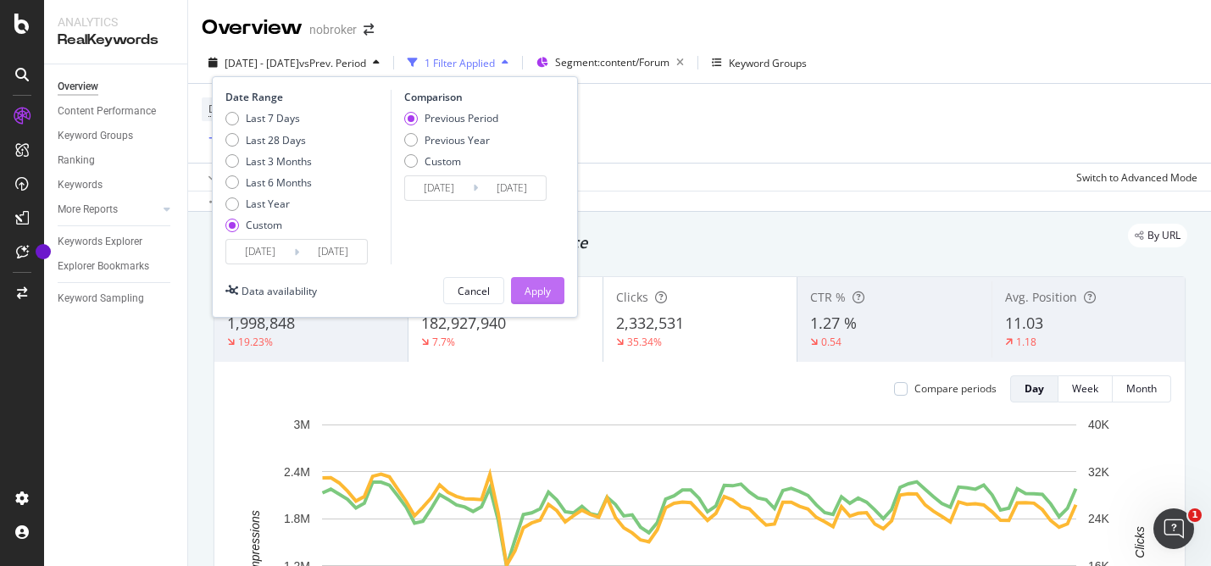
click at [537, 296] on div "Apply" at bounding box center [537, 291] width 26 height 14
